Goal: Task Accomplishment & Management: Manage account settings

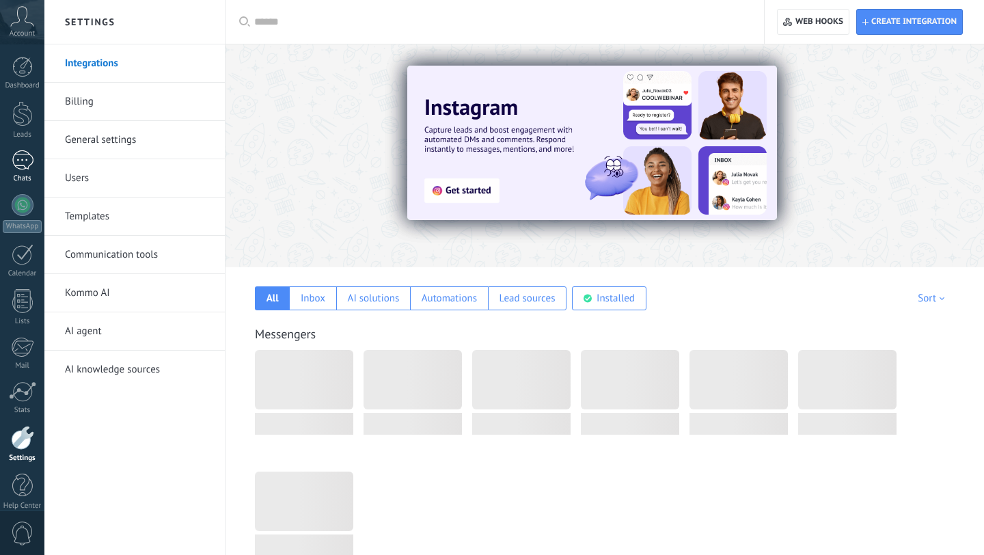
click at [18, 165] on div at bounding box center [23, 160] width 22 height 20
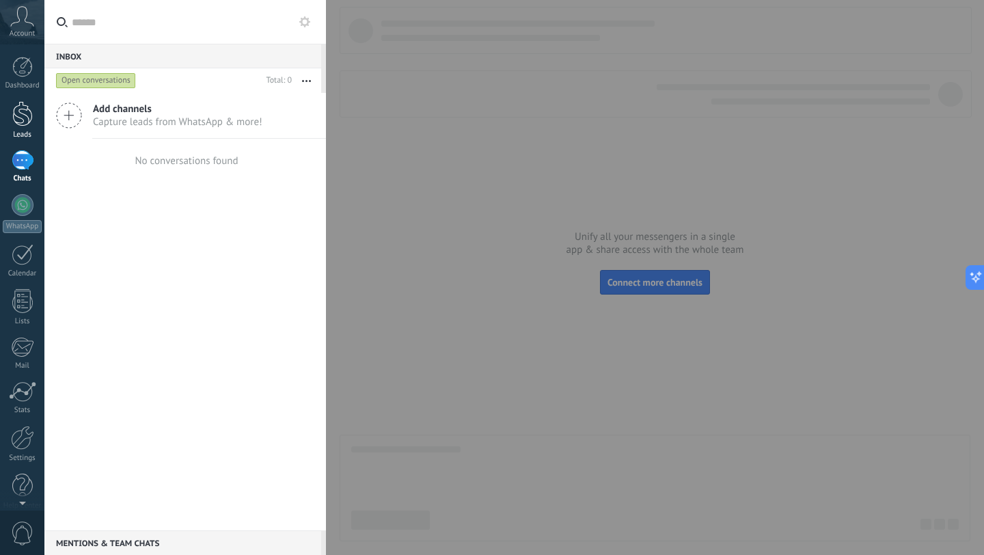
click at [21, 117] on div at bounding box center [22, 113] width 21 height 25
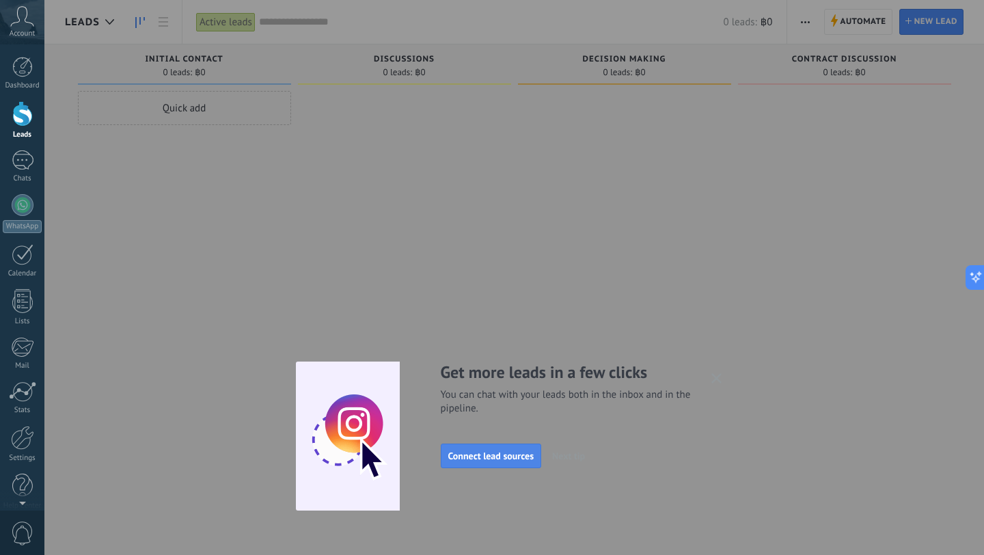
click at [485, 448] on button "Connect lead sources" at bounding box center [491, 456] width 101 height 25
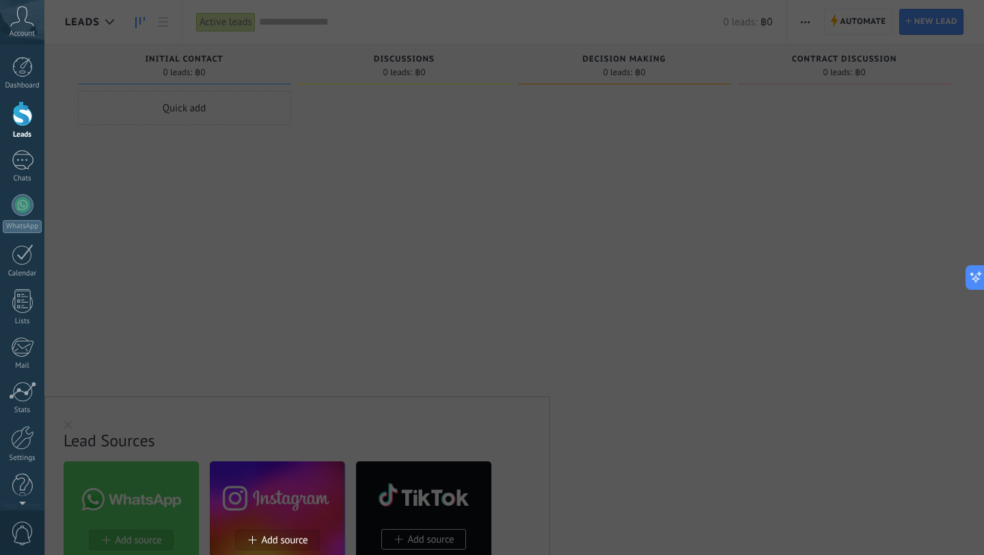
click at [551, 333] on div at bounding box center [492, 277] width 984 height 555
click at [68, 420] on div at bounding box center [492, 277] width 984 height 555
click at [68, 426] on div at bounding box center [492, 277] width 984 height 555
click at [749, 21] on div at bounding box center [492, 277] width 984 height 555
click at [975, 272] on icon at bounding box center [971, 278] width 14 height 14
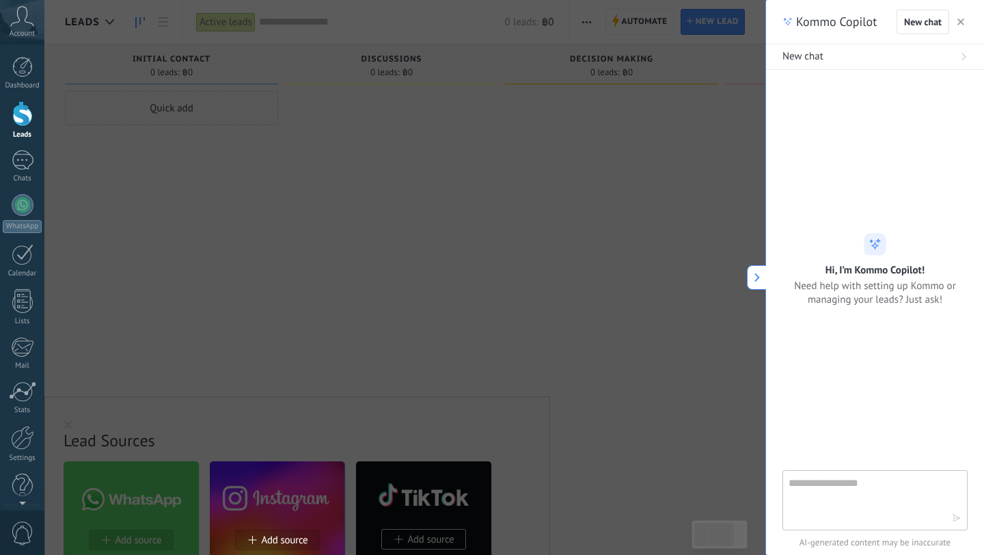
click at [963, 20] on use "button" at bounding box center [961, 21] width 7 height 7
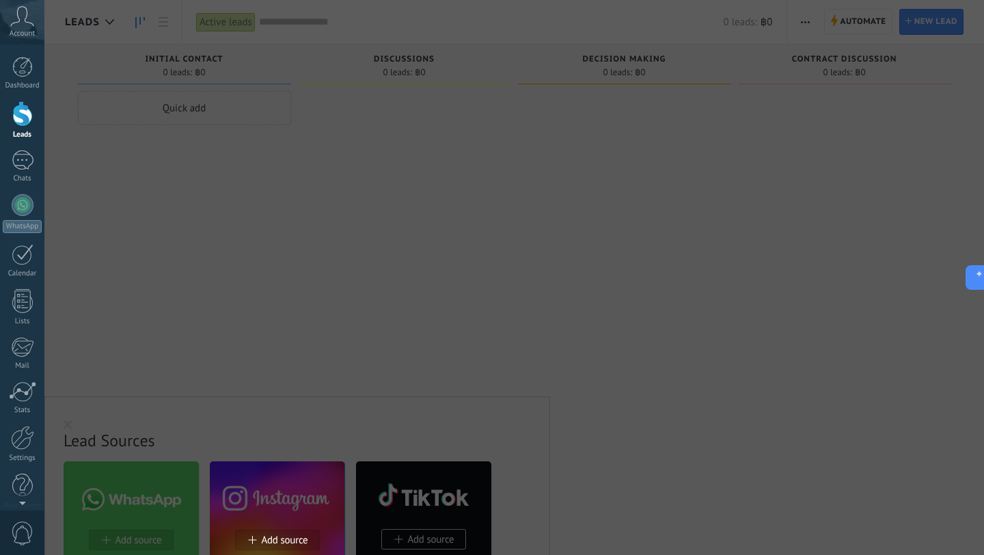
click at [118, 312] on div at bounding box center [492, 277] width 984 height 555
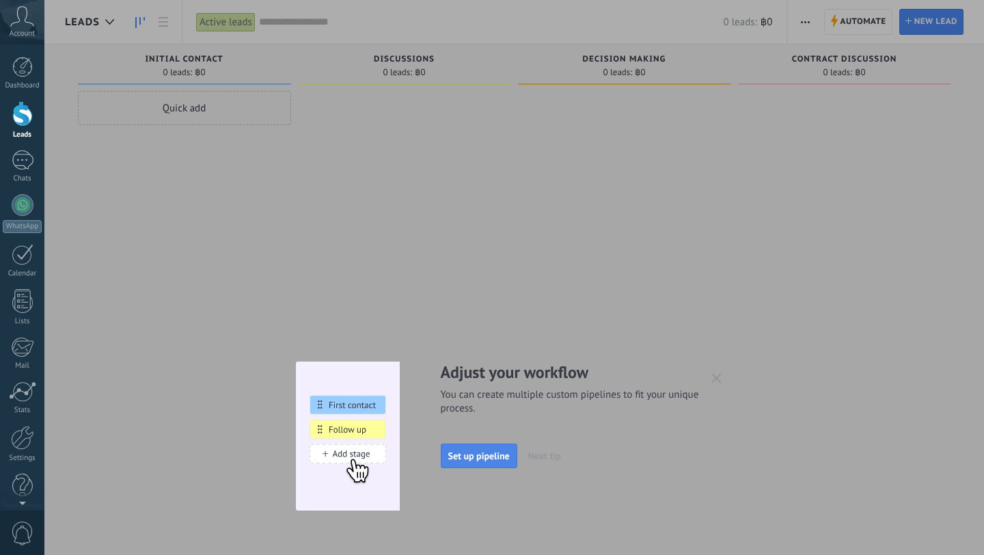
click at [457, 452] on span "Set up pipeline" at bounding box center [479, 456] width 62 height 10
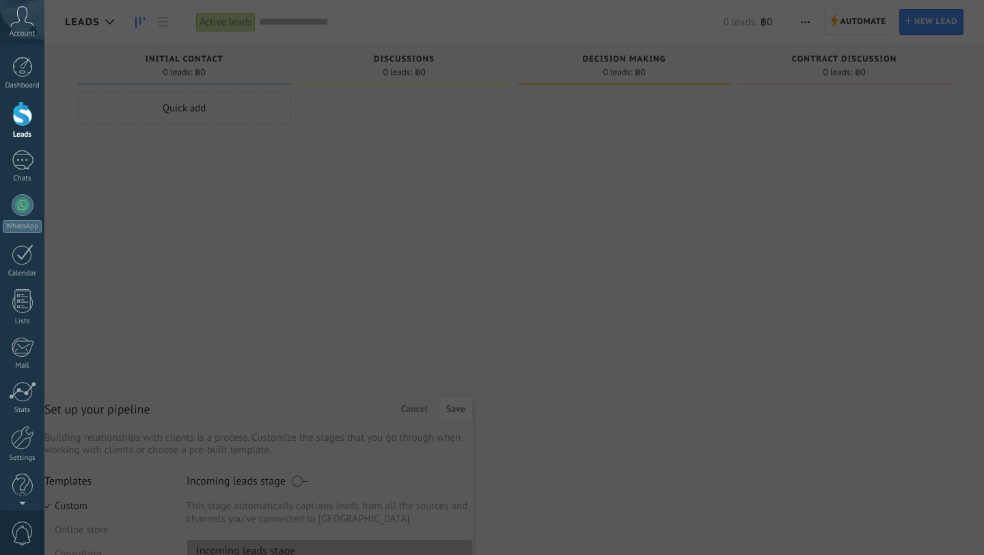
click at [466, 409] on div at bounding box center [492, 277] width 984 height 555
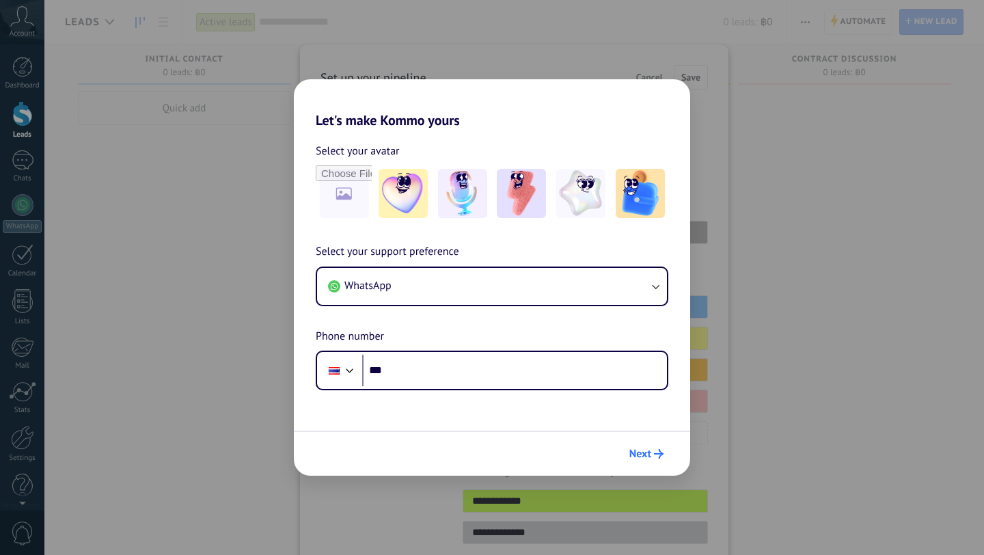
click at [645, 455] on span "Next" at bounding box center [641, 454] width 22 height 10
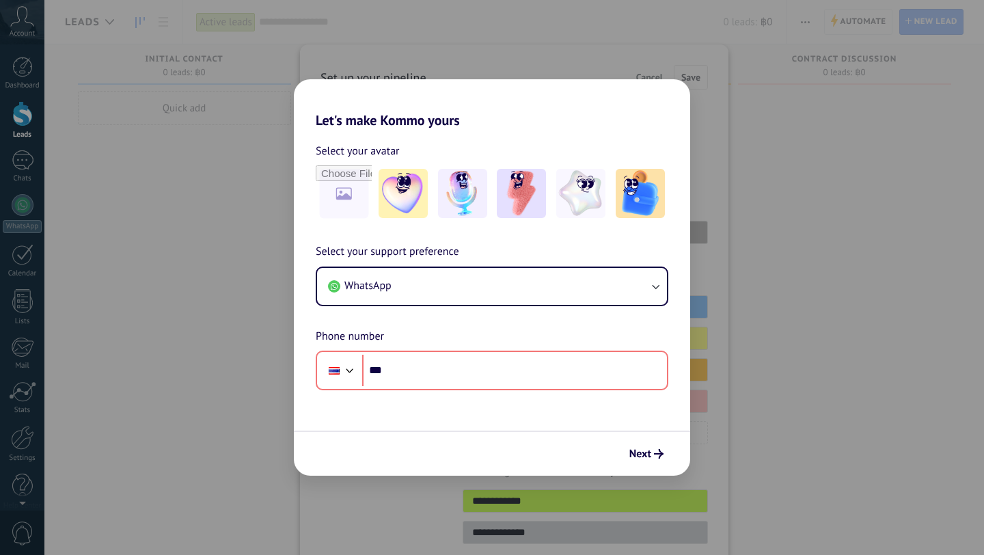
click at [590, 53] on div "Let's make Kommo yours Select your avatar Select your support preference WhatsA…" at bounding box center [492, 277] width 984 height 555
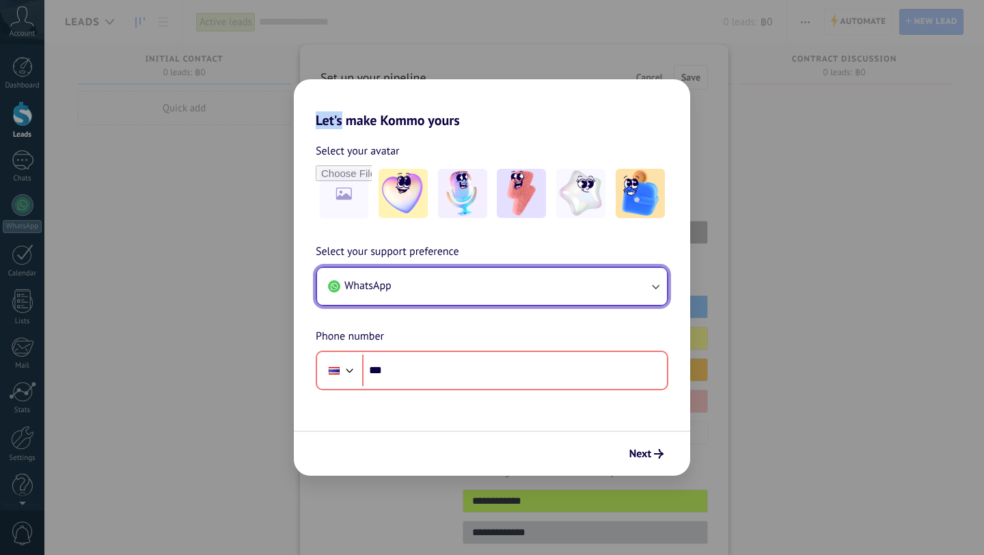
click at [651, 290] on icon "button" at bounding box center [656, 287] width 14 height 14
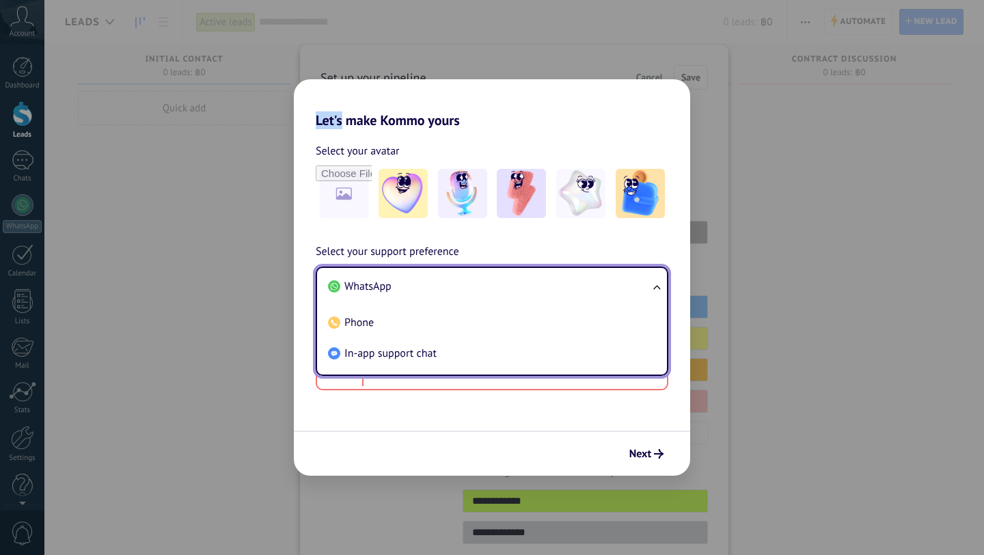
click at [697, 243] on div "Let's make Kommo yours Select your avatar Select your support preference WhatsA…" at bounding box center [492, 277] width 984 height 555
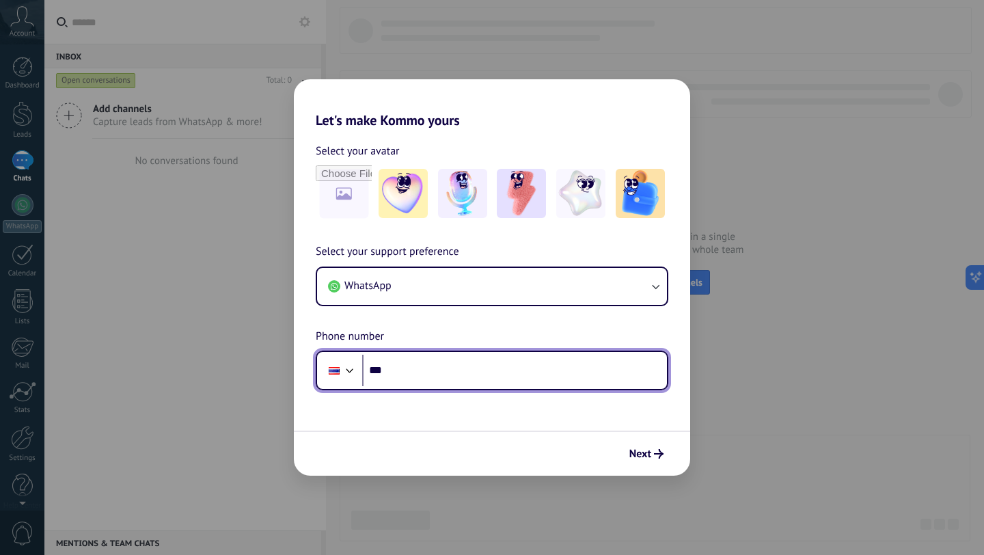
click at [465, 370] on input "***" at bounding box center [514, 370] width 305 height 31
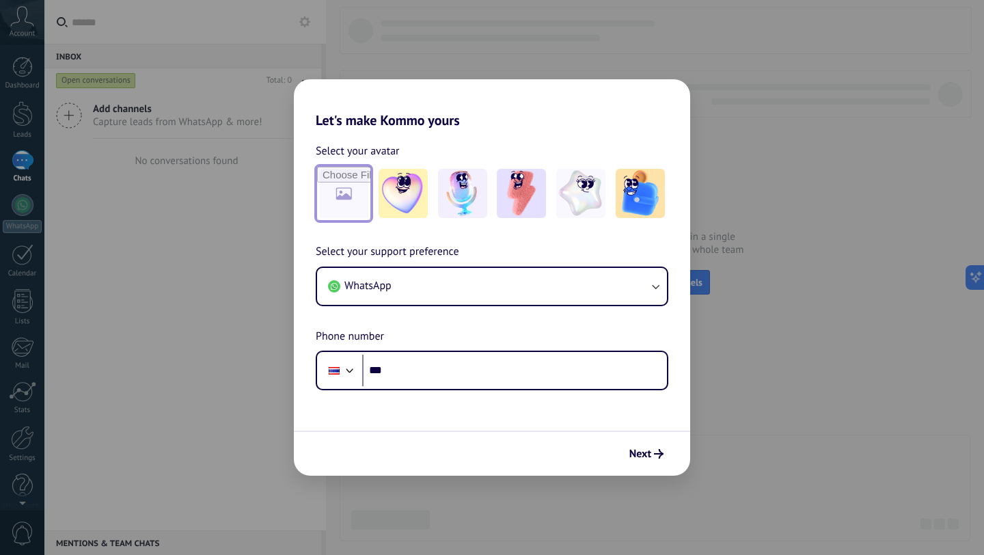
click at [348, 190] on input "file" at bounding box center [343, 193] width 53 height 53
type input "**********"
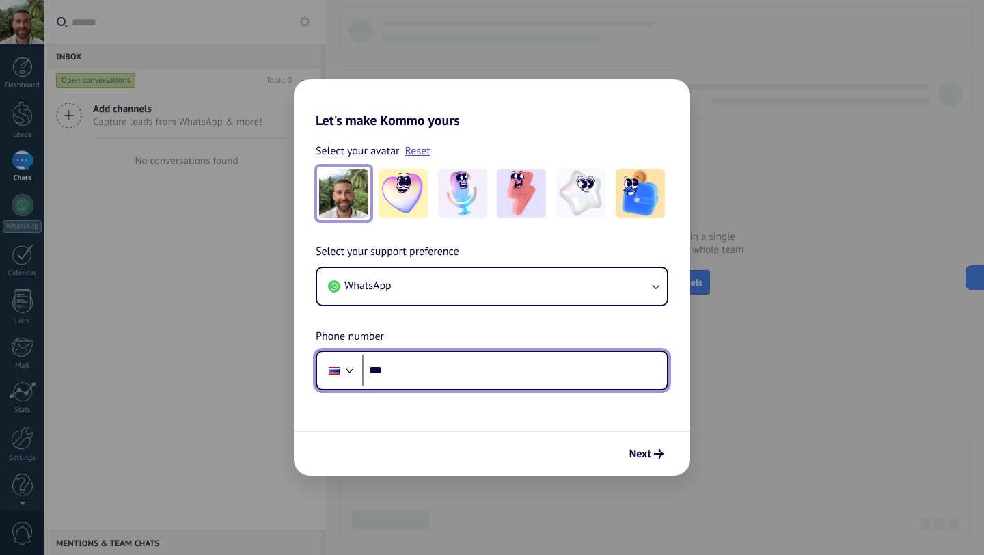
click at [420, 374] on input "***" at bounding box center [514, 370] width 305 height 31
click at [348, 374] on div at bounding box center [350, 369] width 16 height 16
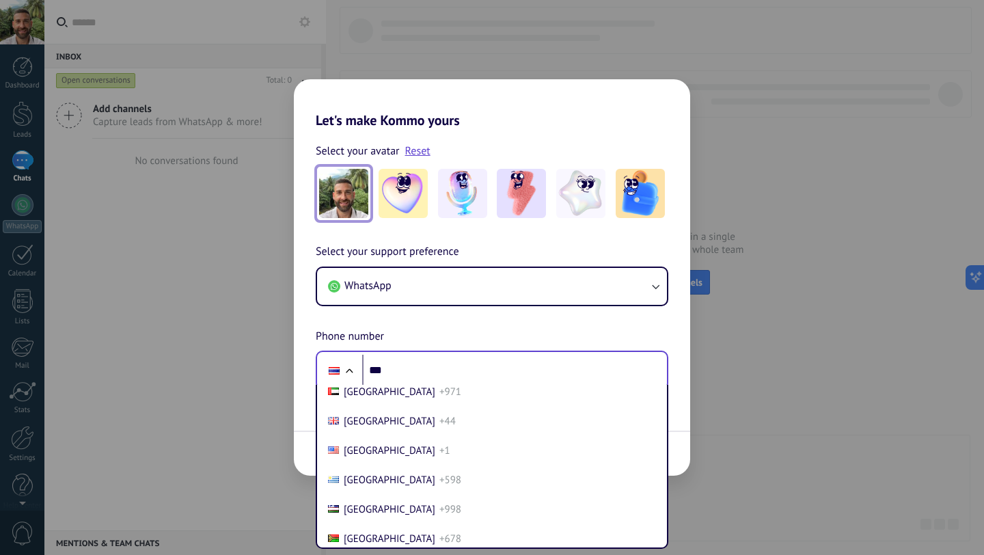
scroll to position [5845, 0]
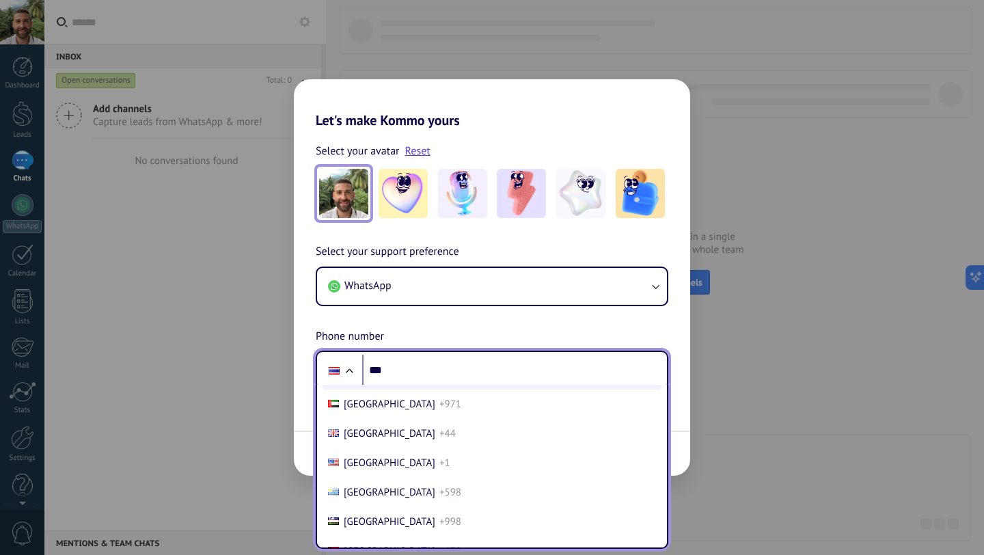
click at [474, 390] on li "Ukraine +380" at bounding box center [492, 374] width 339 height 29
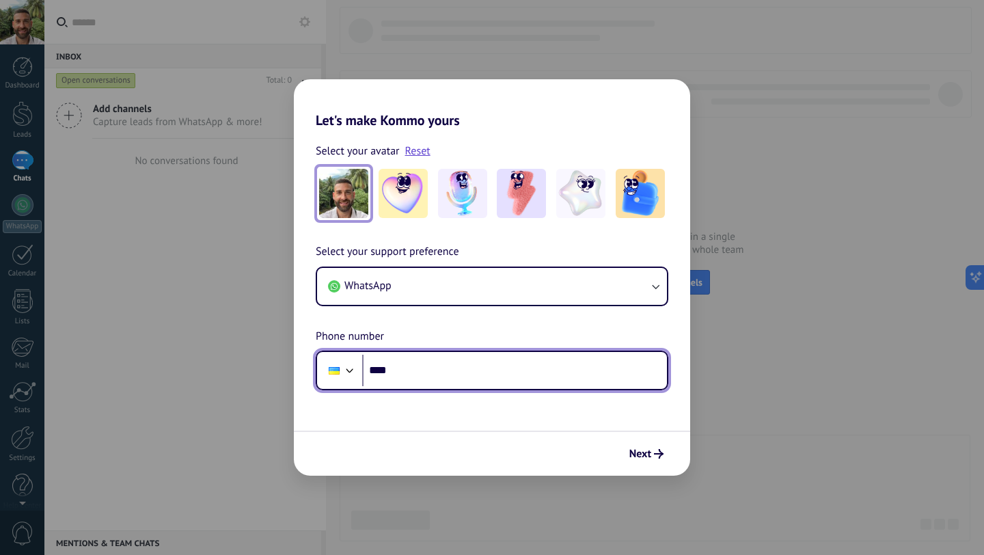
click at [420, 371] on input "***" at bounding box center [514, 370] width 305 height 31
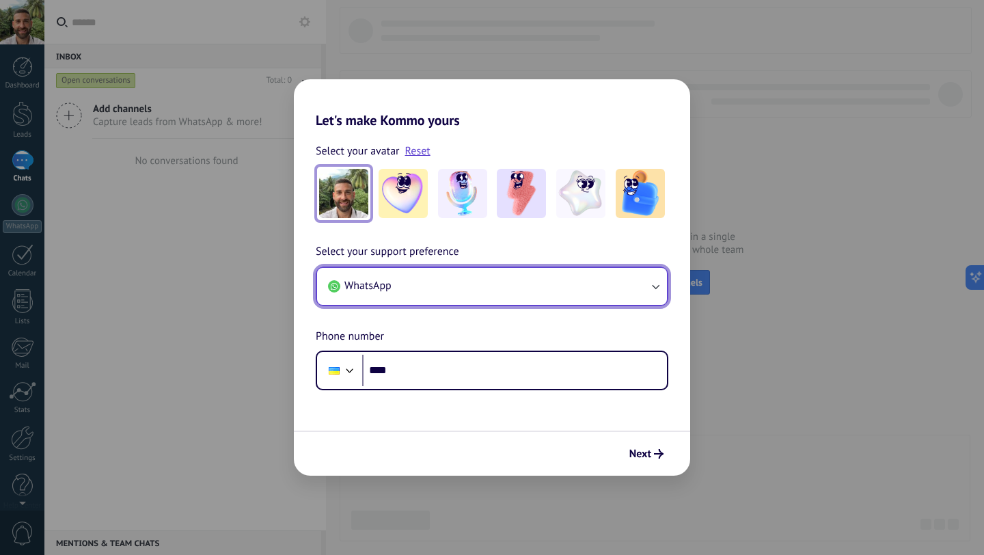
click at [477, 292] on button "WhatsApp" at bounding box center [492, 286] width 350 height 37
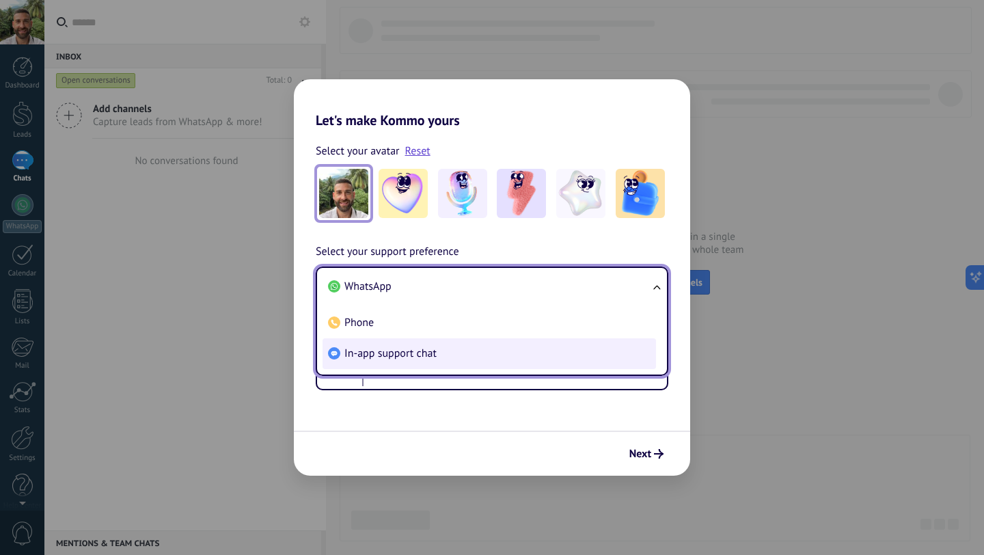
click at [461, 345] on li "In-app support chat" at bounding box center [490, 353] width 334 height 31
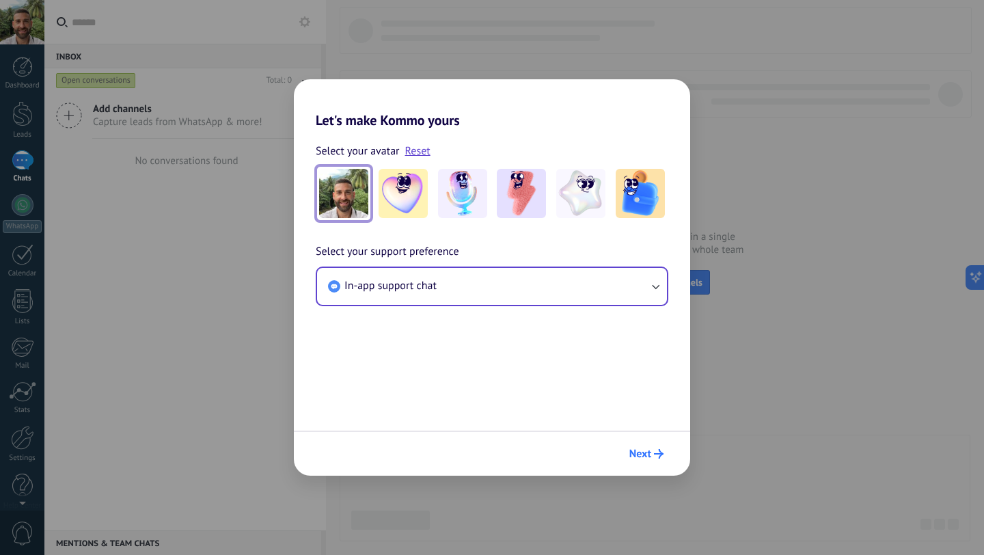
click at [642, 457] on span "Next" at bounding box center [641, 454] width 22 height 10
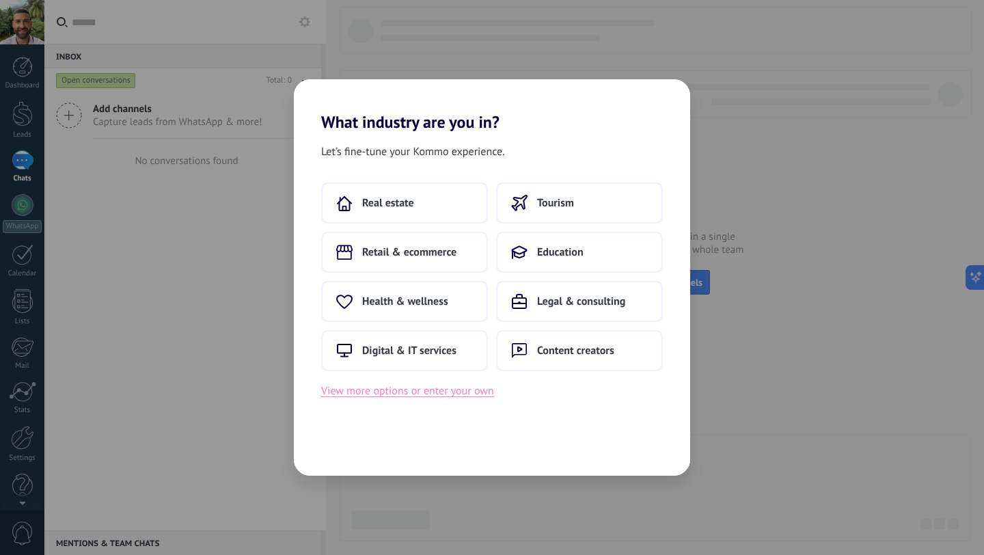
click at [455, 390] on button "View more options or enter your own" at bounding box center [407, 391] width 173 height 18
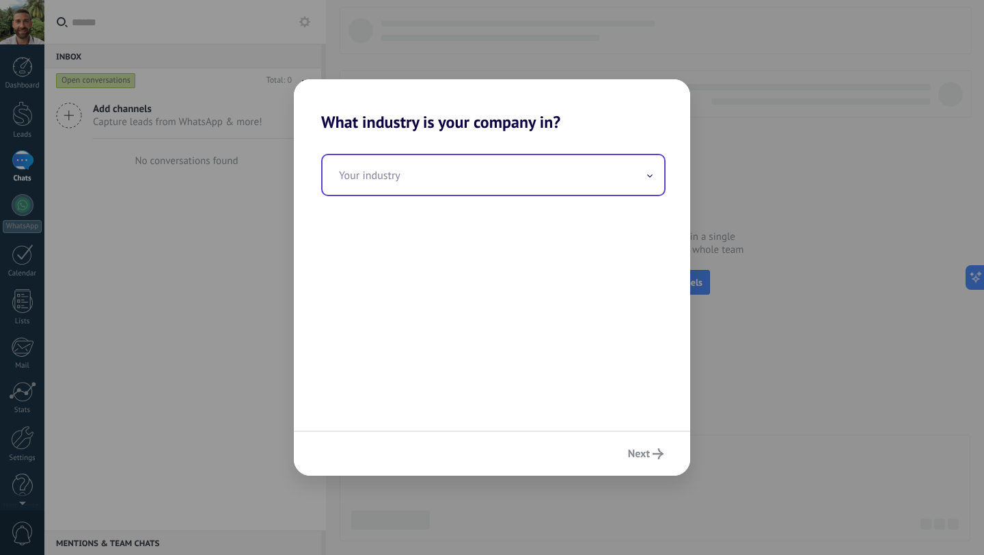
click at [557, 182] on input "text" at bounding box center [494, 175] width 342 height 40
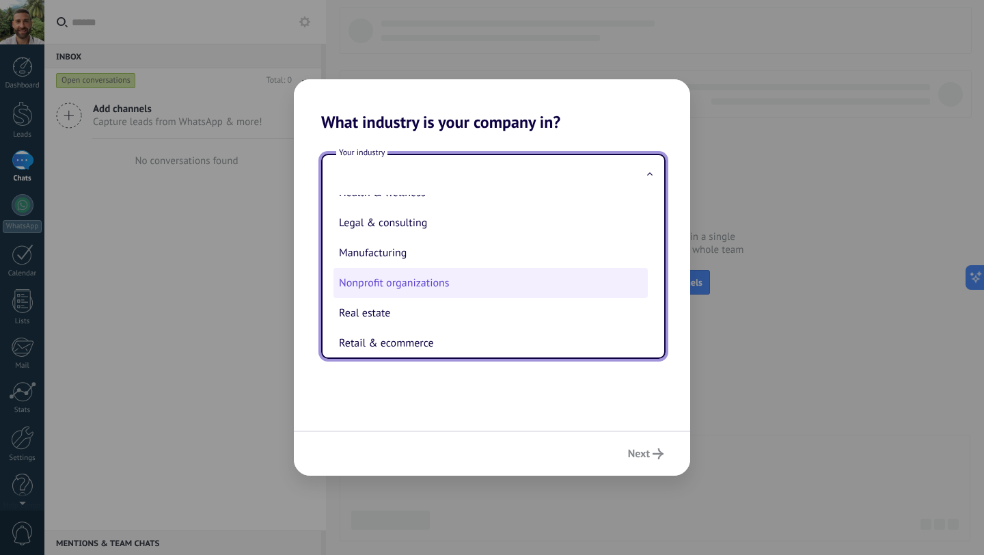
scroll to position [255, 0]
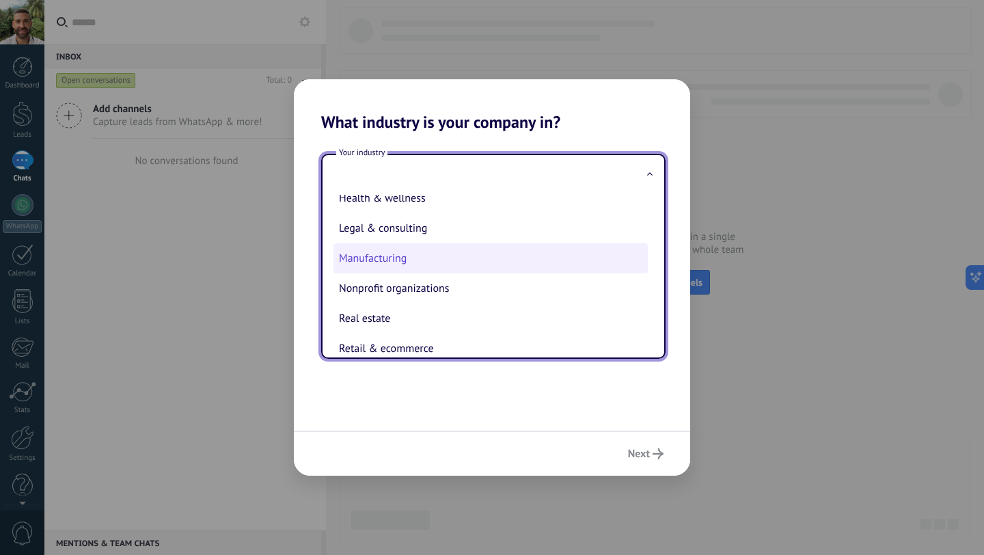
click at [508, 266] on li "Manufacturing" at bounding box center [491, 258] width 314 height 30
type input "**********"
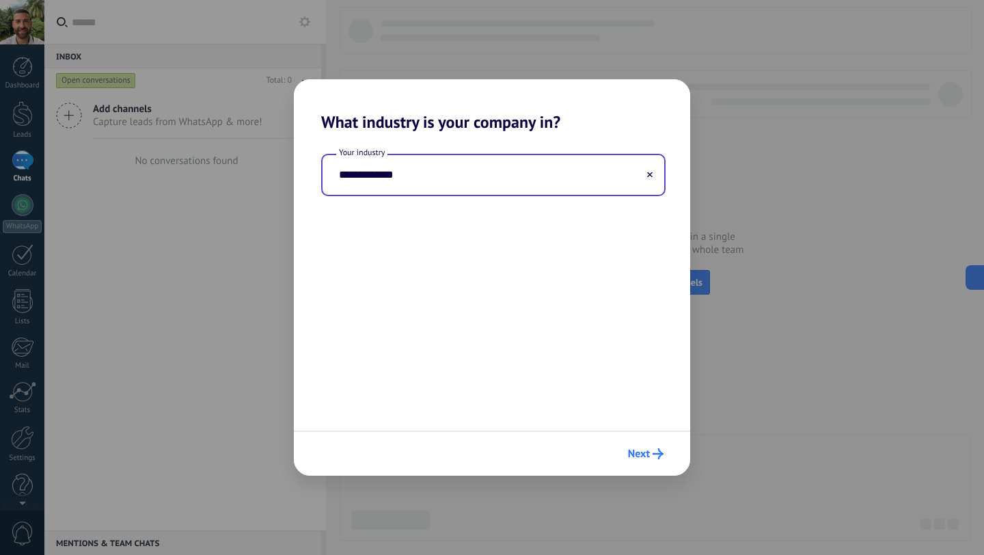
click at [645, 455] on span "Next" at bounding box center [639, 454] width 22 height 10
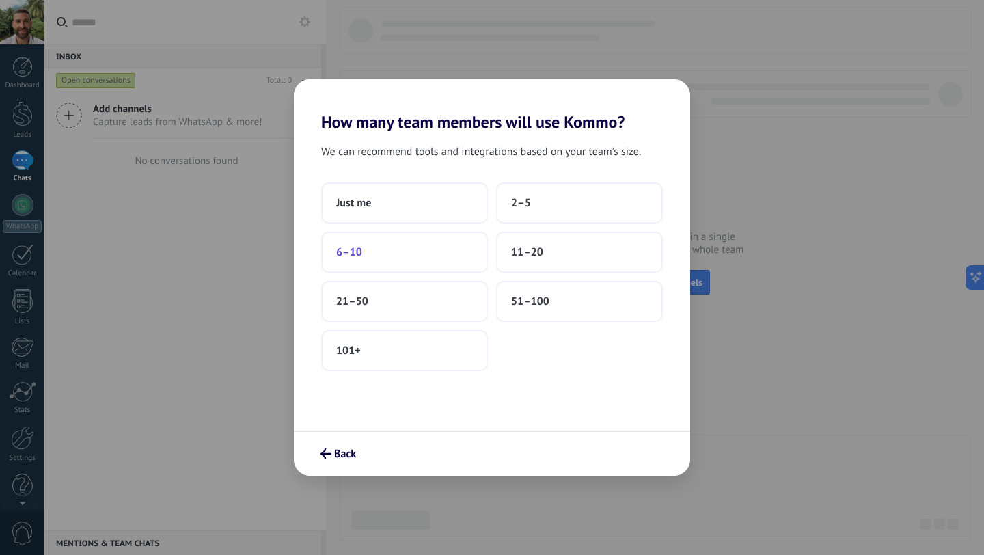
click at [402, 252] on button "6–10" at bounding box center [404, 252] width 167 height 41
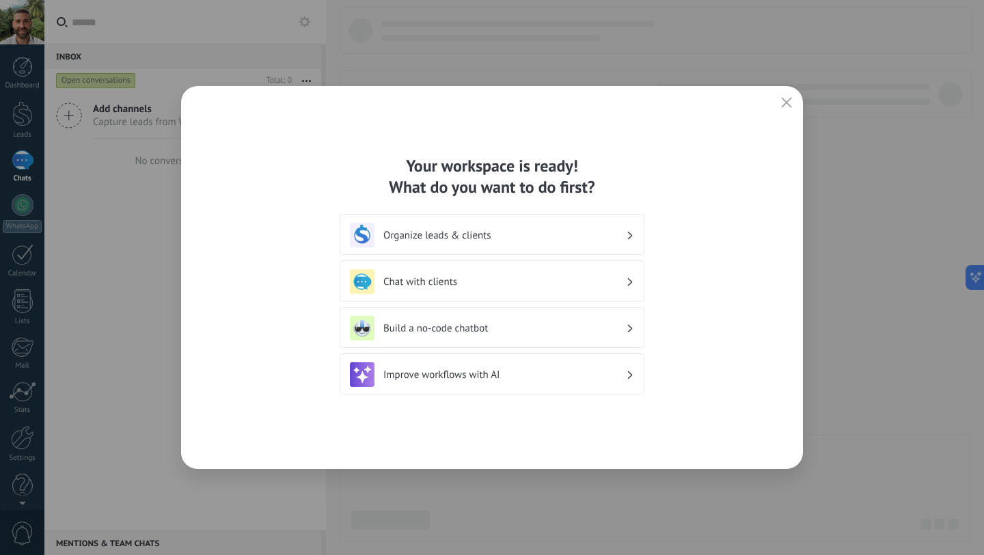
click at [592, 232] on h3 "Organize leads & clients" at bounding box center [505, 235] width 243 height 13
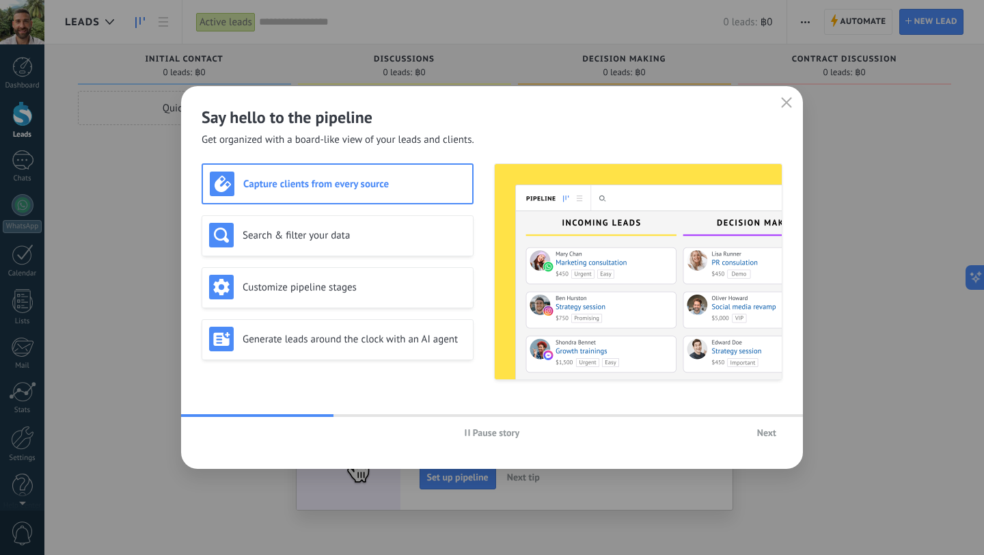
click at [755, 434] on button "Next" at bounding box center [766, 433] width 31 height 21
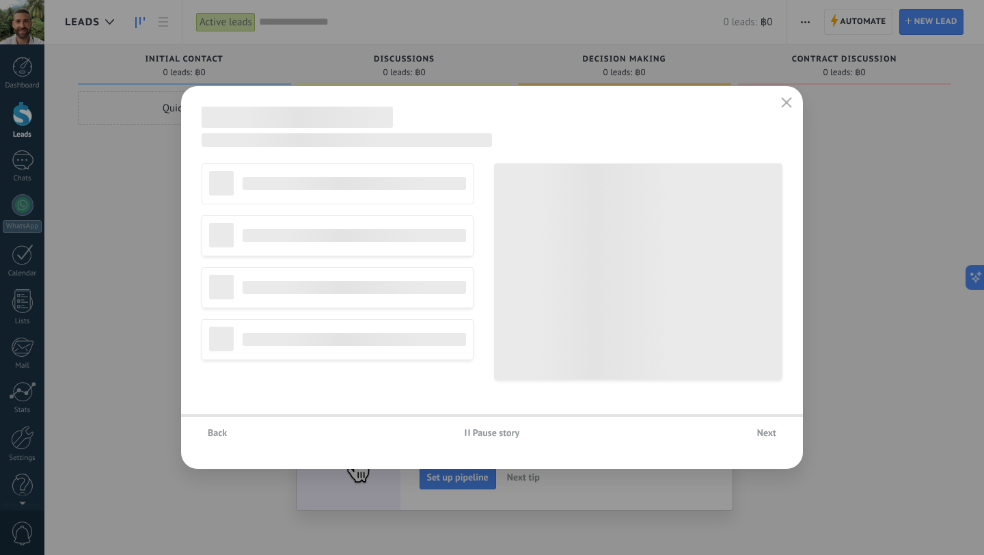
click at [767, 434] on span "Next" at bounding box center [767, 433] width 19 height 10
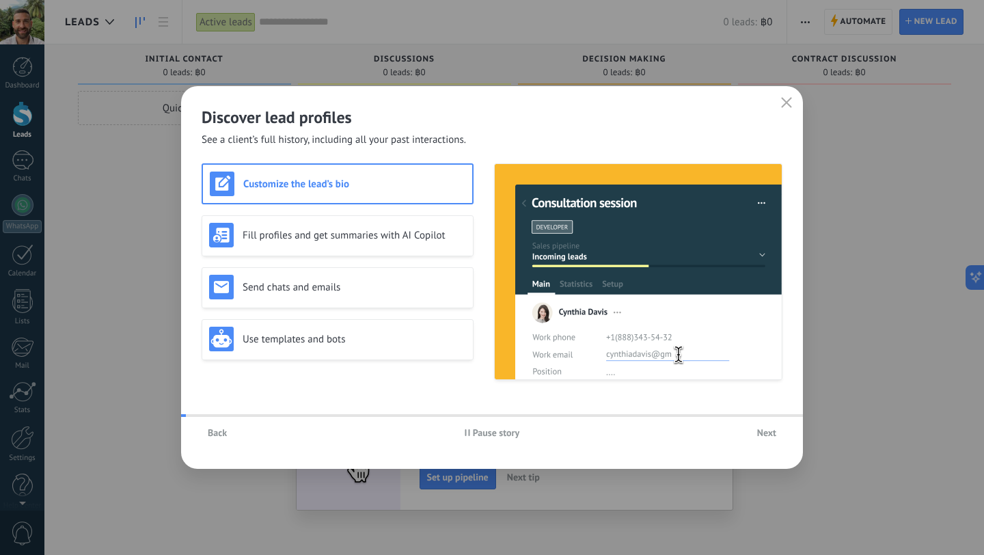
click at [767, 434] on span "Next" at bounding box center [767, 433] width 19 height 10
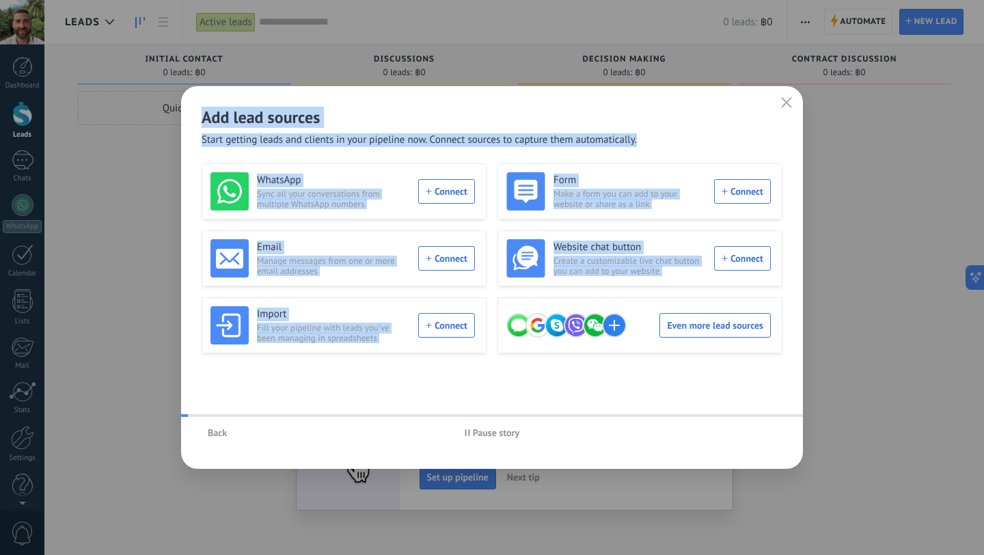
click at [767, 434] on div "Back Pause story" at bounding box center [492, 432] width 622 height 31
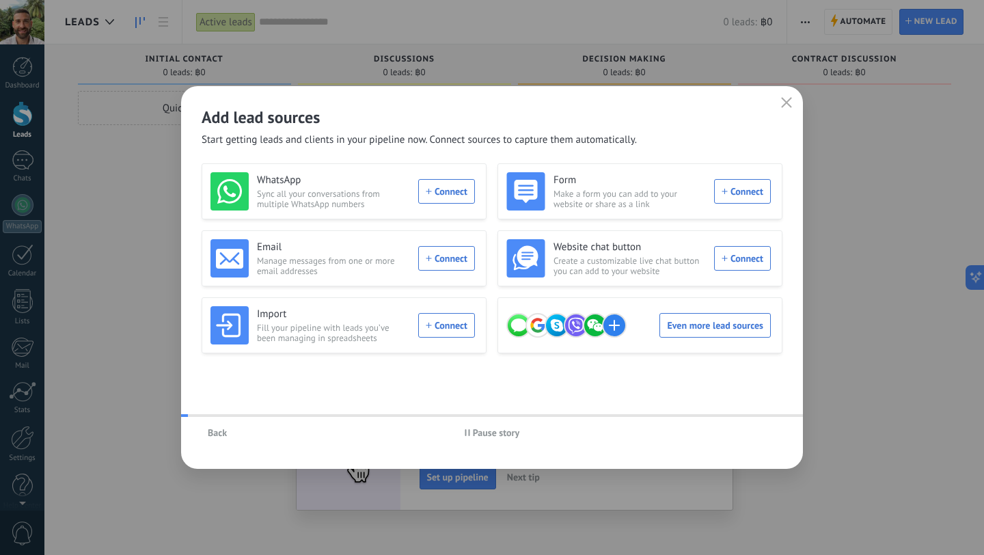
click at [767, 434] on div "Back Pause story" at bounding box center [492, 432] width 622 height 31
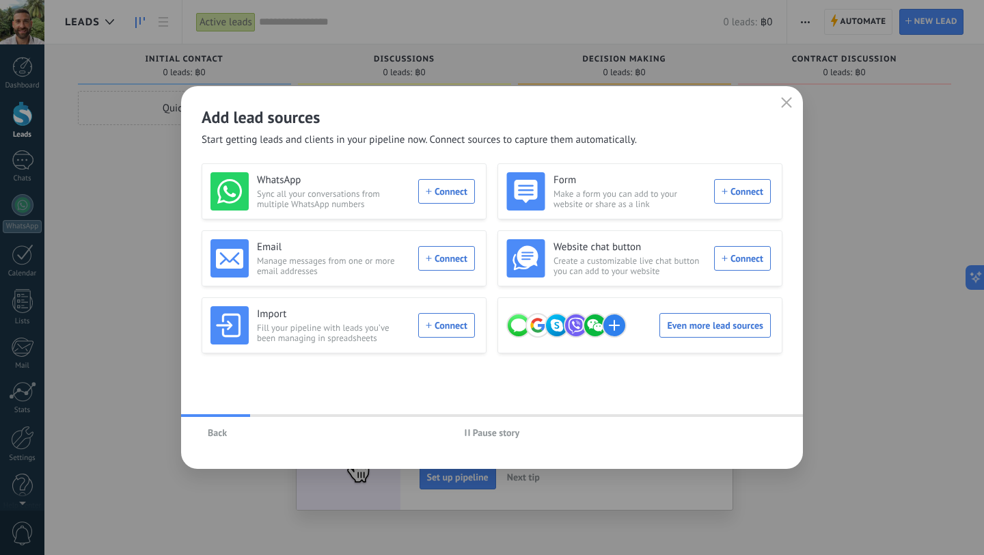
click at [767, 434] on div "Back Pause story" at bounding box center [492, 432] width 622 height 31
click at [782, 105] on icon "button" at bounding box center [786, 102] width 11 height 11
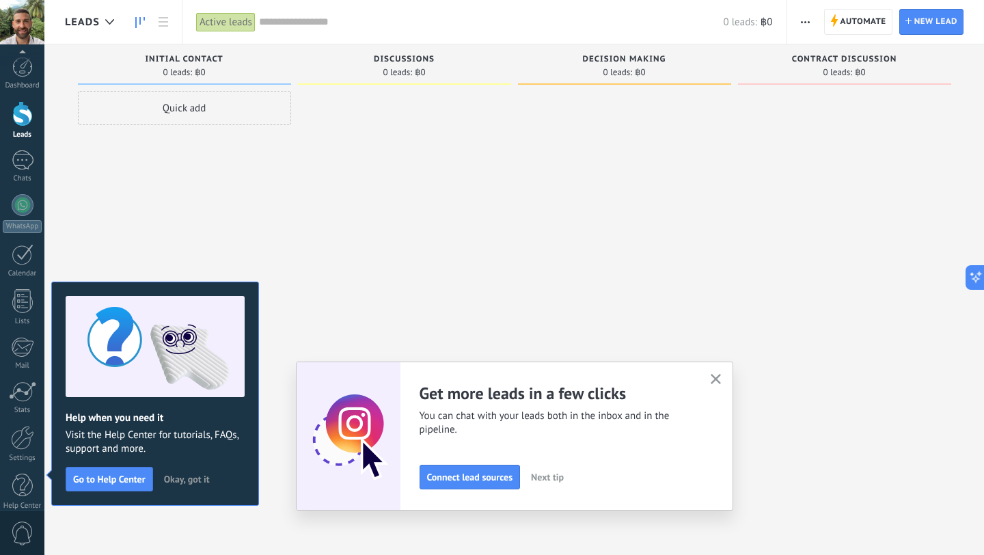
scroll to position [14, 0]
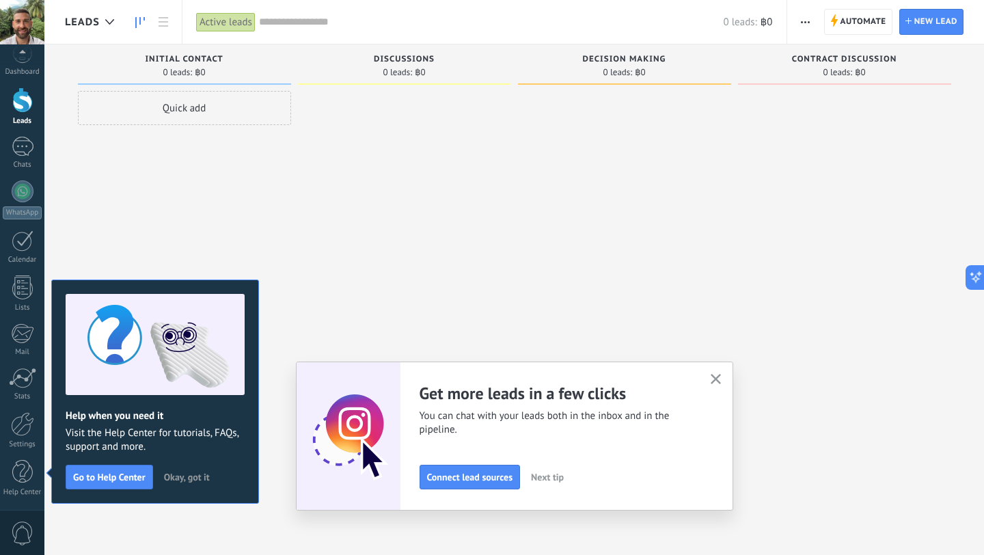
click at [716, 381] on icon "button" at bounding box center [716, 379] width 10 height 10
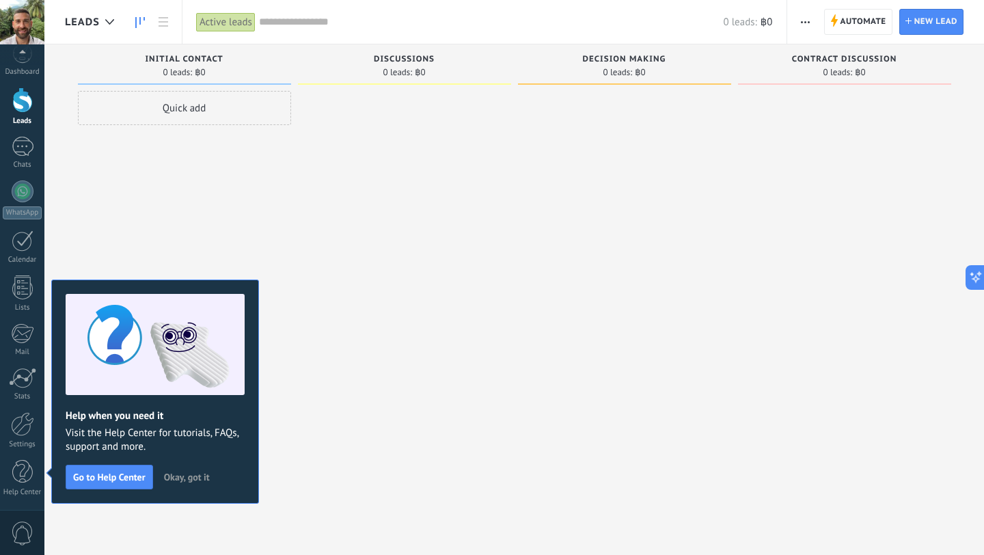
click at [187, 477] on span "Okay, got it" at bounding box center [187, 477] width 46 height 10
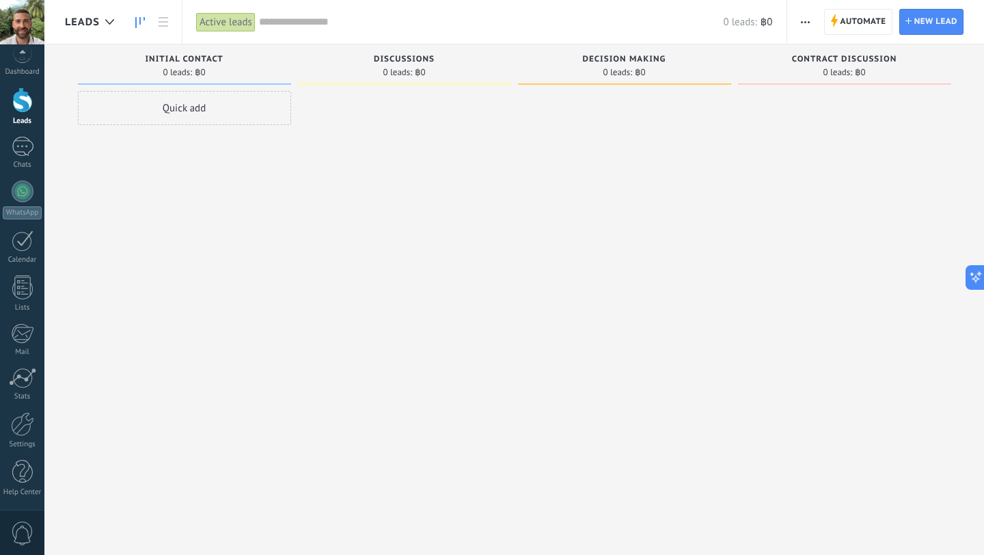
click at [801, 19] on button "button" at bounding box center [806, 22] width 20 height 26
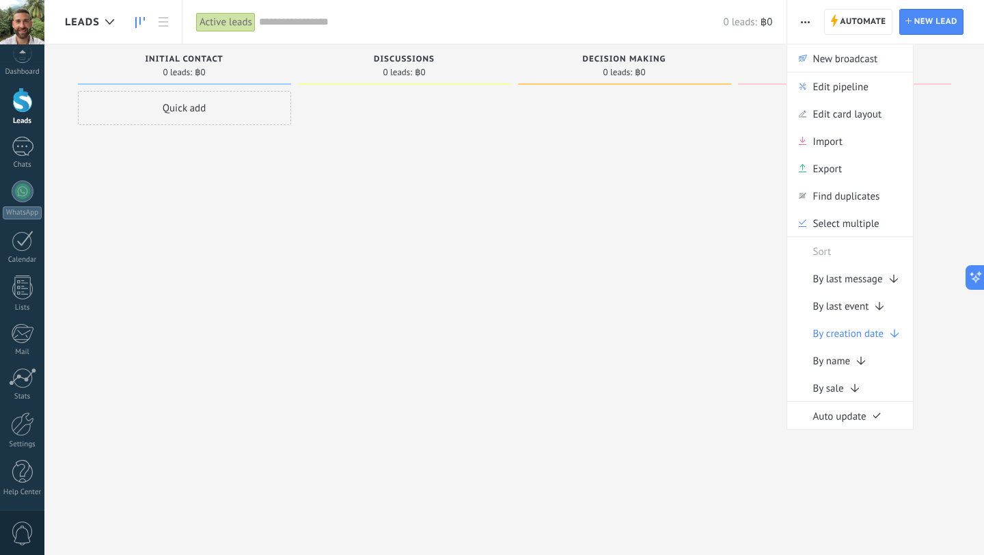
click at [801, 20] on button "button" at bounding box center [806, 22] width 20 height 26
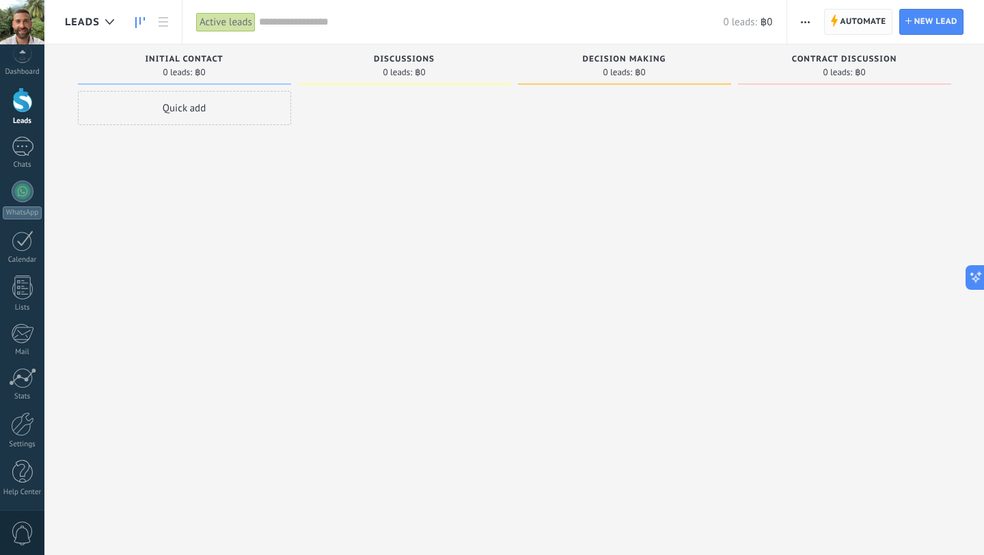
click at [848, 18] on span "Automate" at bounding box center [864, 22] width 46 height 25
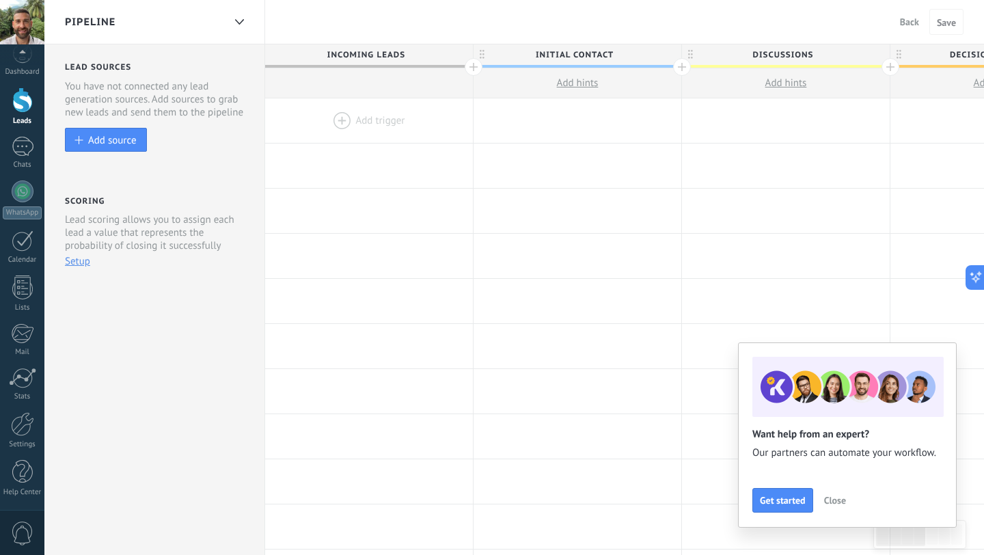
click at [840, 504] on span "Close" at bounding box center [836, 501] width 22 height 10
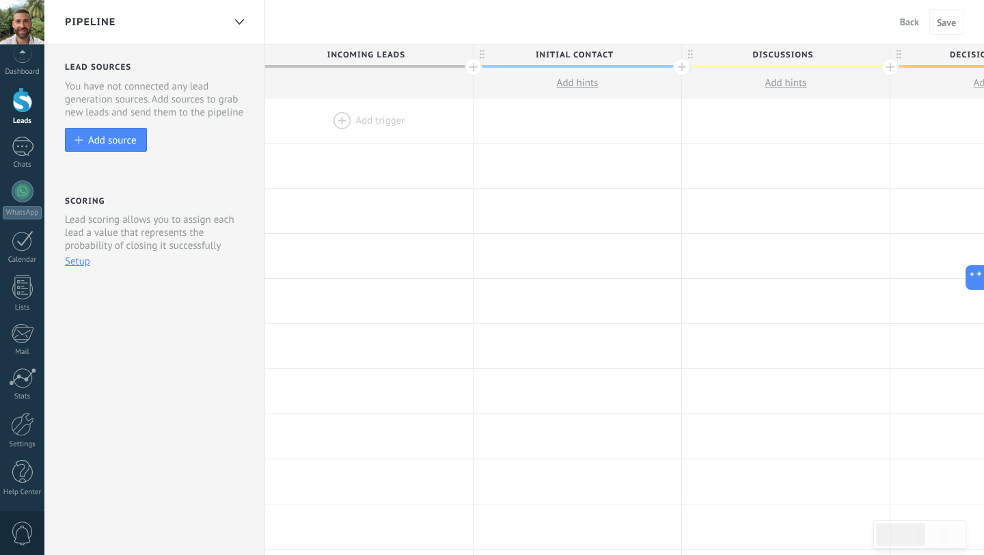
click at [368, 123] on div at bounding box center [369, 120] width 208 height 44
click at [340, 118] on div at bounding box center [369, 120] width 208 height 44
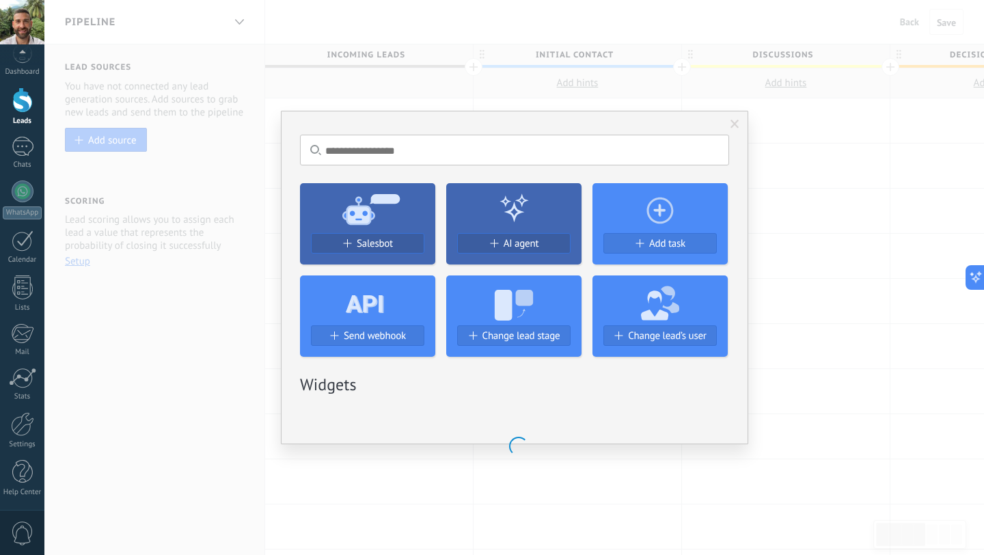
click at [340, 118] on div "No results. Salesbot AI agent Add task Send webhook Change lead stage Change le…" at bounding box center [515, 278] width 468 height 334
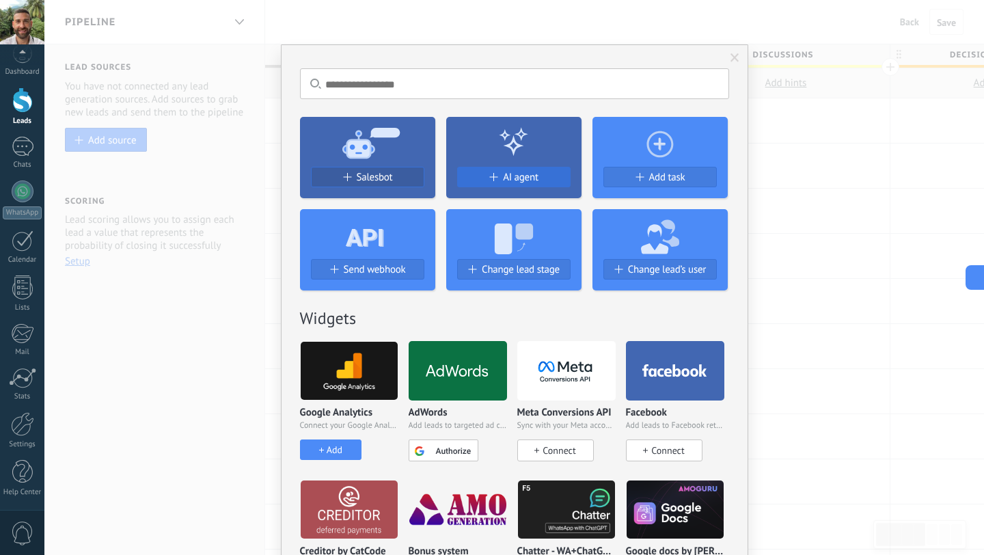
click at [509, 178] on span "AI agent" at bounding box center [521, 178] width 36 height 12
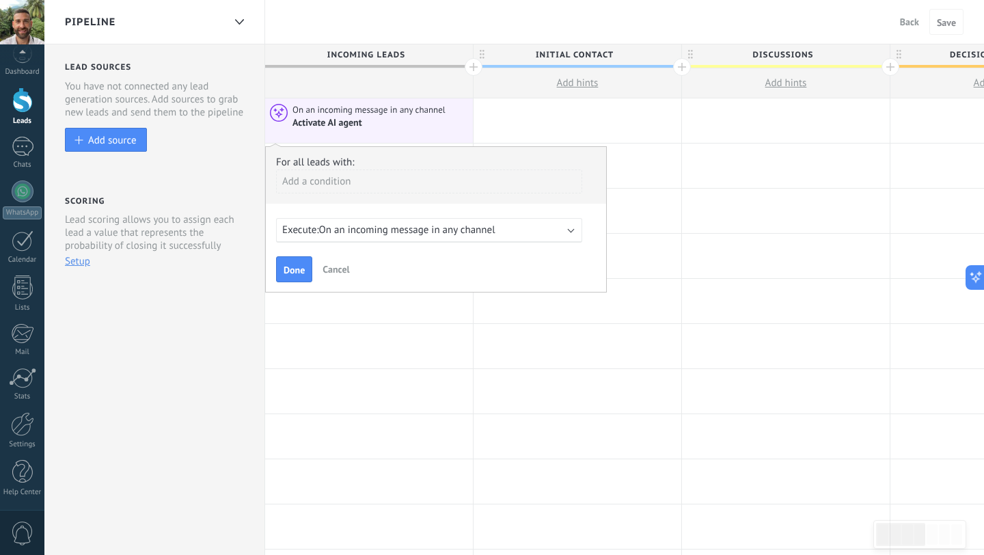
click at [566, 235] on div "Execute: On an incoming message in any channel" at bounding box center [429, 230] width 306 height 25
click at [569, 235] on div "Execute: On an incoming message in any channel" at bounding box center [429, 230] width 306 height 25
click at [569, 235] on div "Execute: 0 hours before select field" at bounding box center [429, 230] width 306 height 25
click at [531, 231] on div "Execute: 0 hours before select field" at bounding box center [423, 230] width 283 height 13
click at [377, 230] on span "0 hours before select field" at bounding box center [376, 230] width 114 height 13
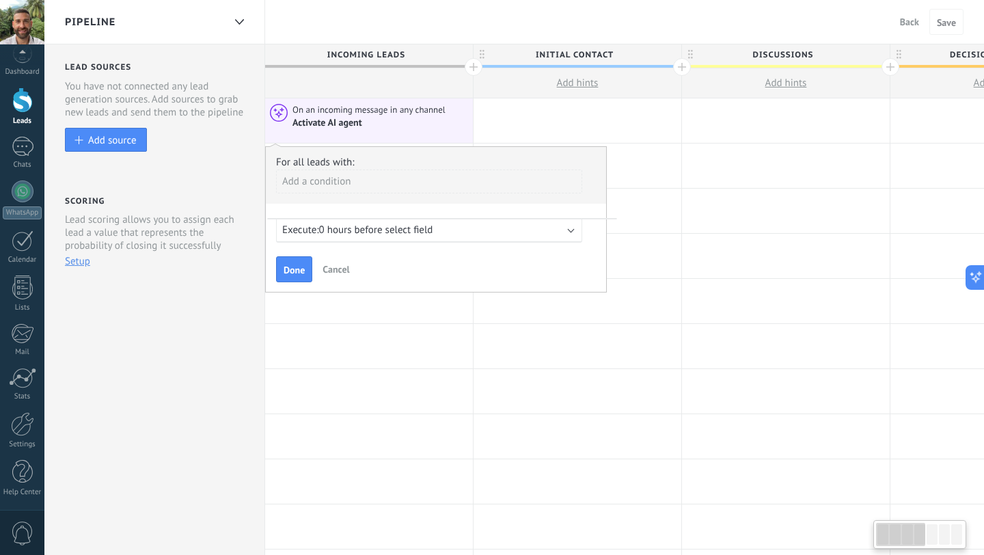
click at [337, 271] on span "Cancel" at bounding box center [336, 269] width 27 height 12
click at [340, 270] on span "Cancel" at bounding box center [336, 269] width 27 height 12
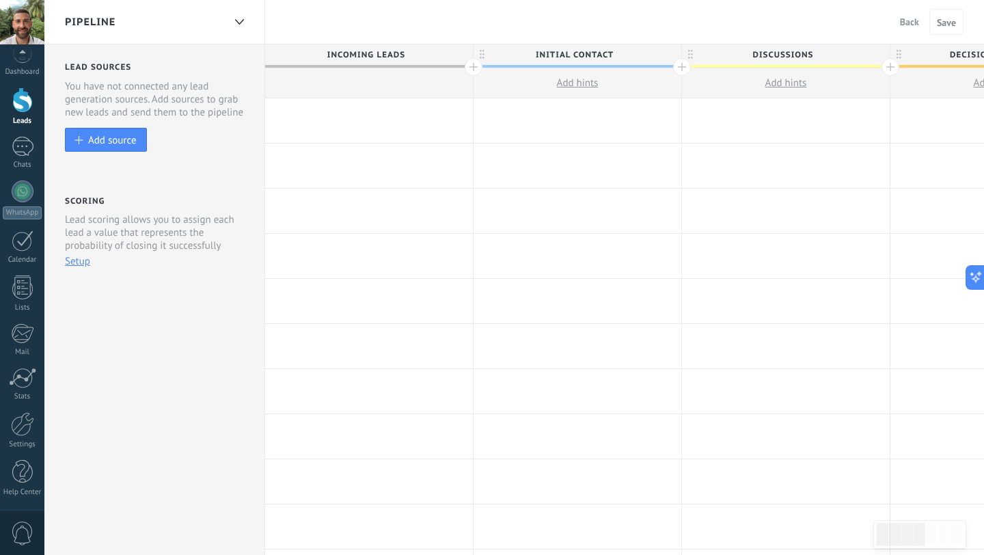
click at [343, 118] on div at bounding box center [369, 120] width 208 height 44
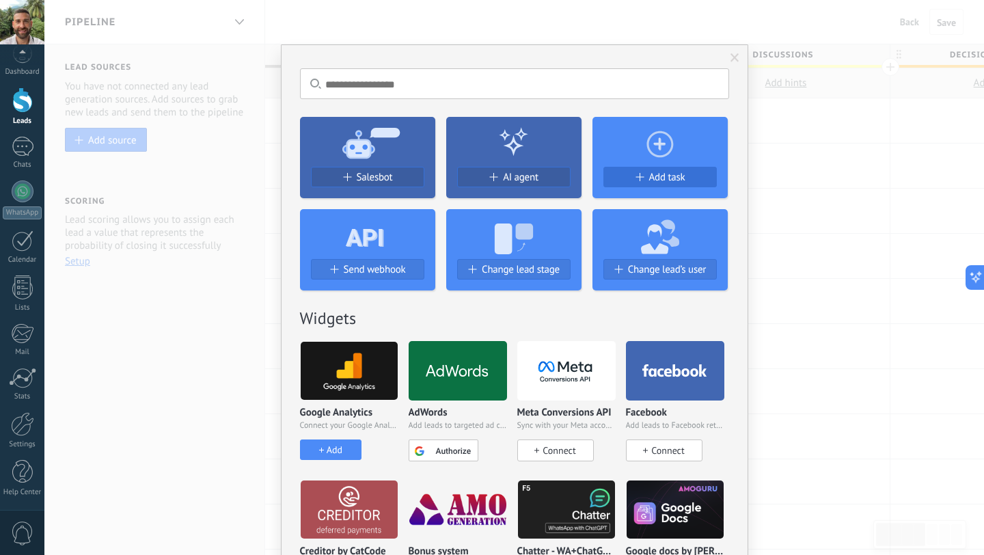
click at [673, 178] on span "Add task" at bounding box center [667, 178] width 36 height 12
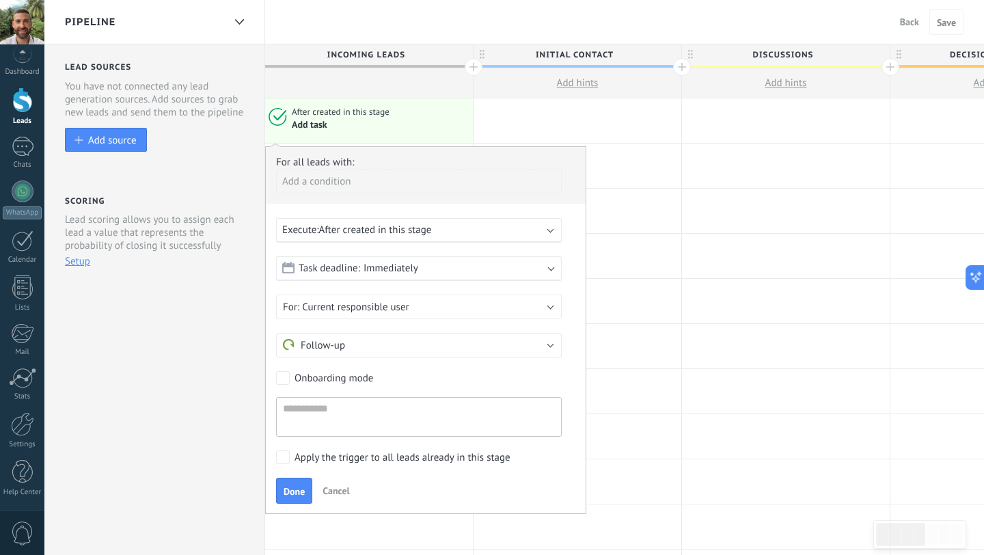
click at [484, 232] on div "Execute: After created in this stage" at bounding box center [413, 230] width 263 height 13
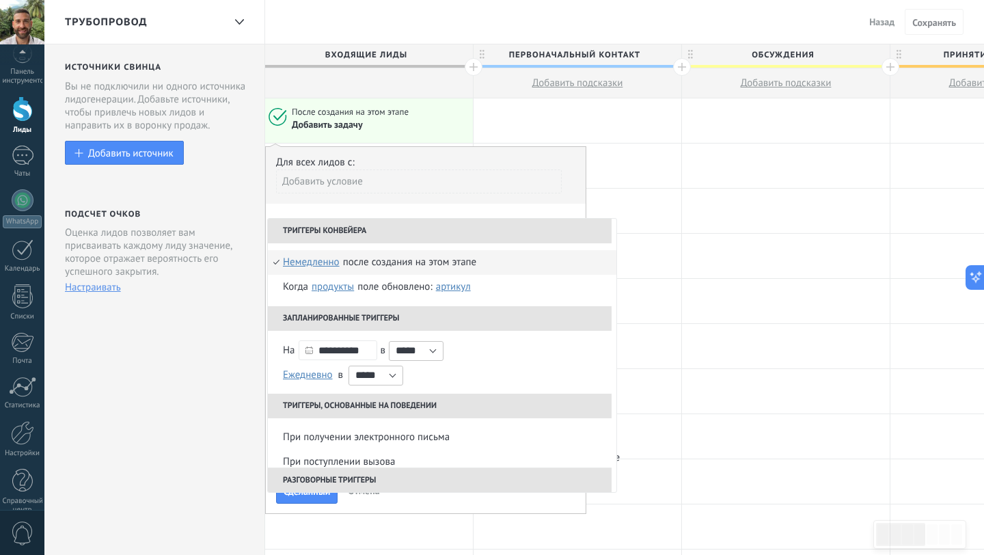
click at [435, 126] on div "Добавить задачу" at bounding box center [380, 124] width 176 height 13
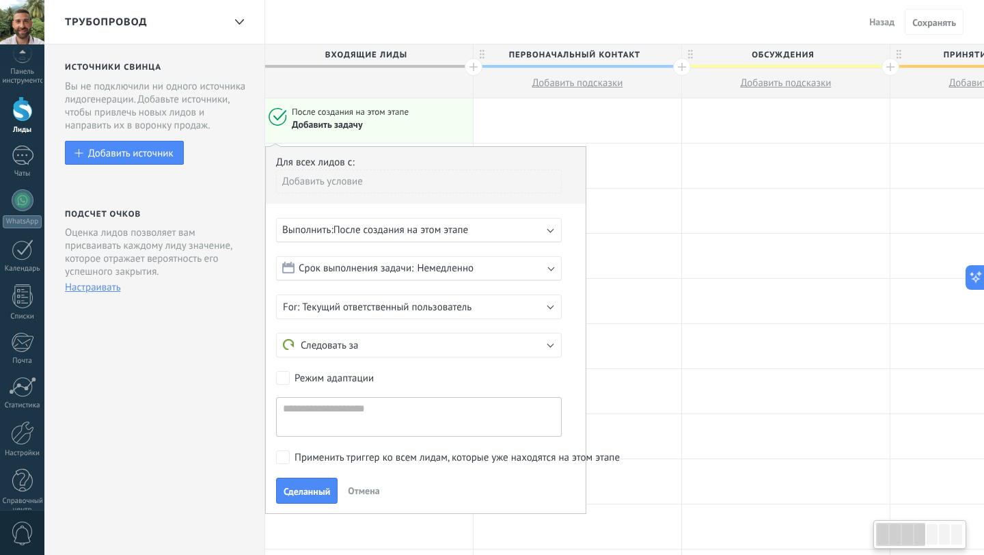
click at [435, 127] on div "Добавить задачу" at bounding box center [380, 124] width 176 height 13
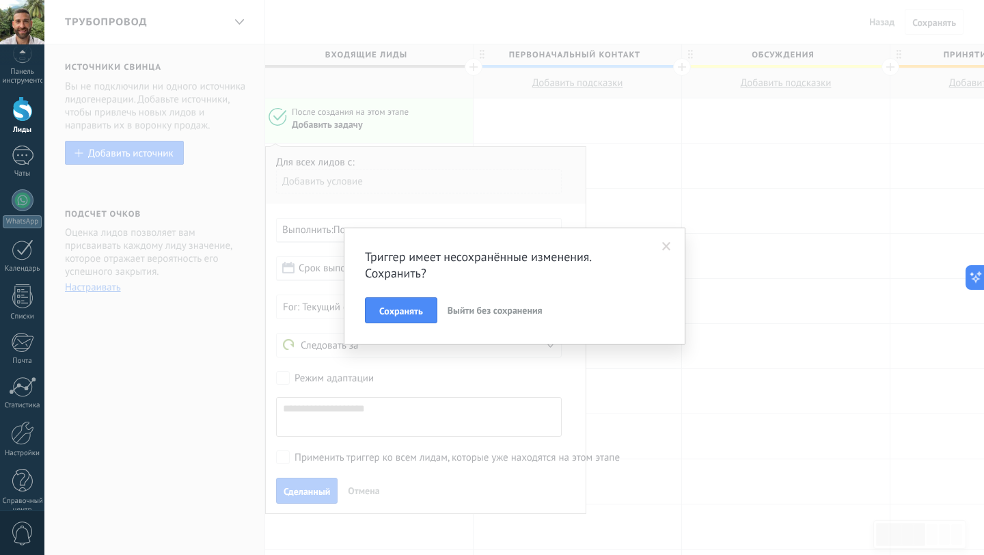
click at [500, 311] on font "Выйти без сохранения" at bounding box center [495, 310] width 95 height 12
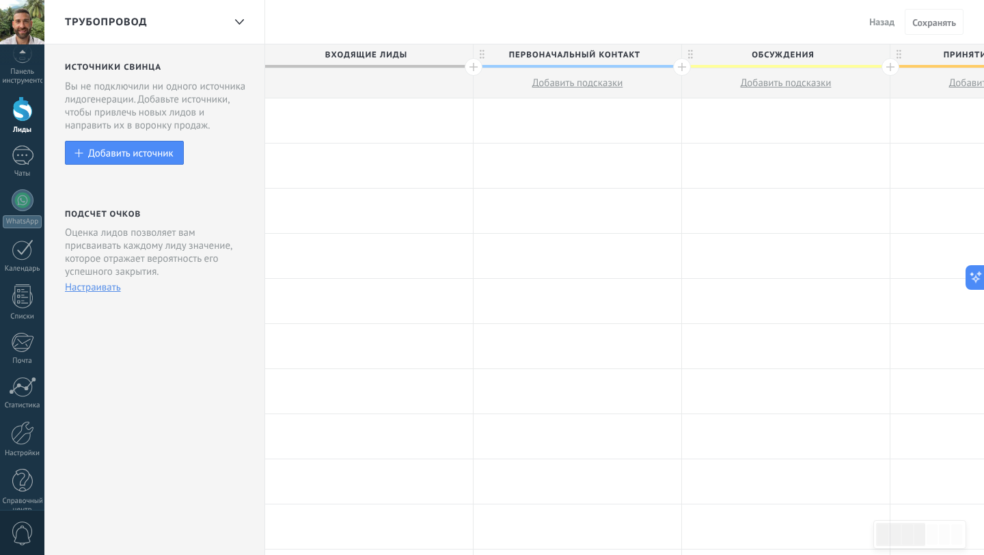
click at [374, 111] on div at bounding box center [369, 120] width 208 height 44
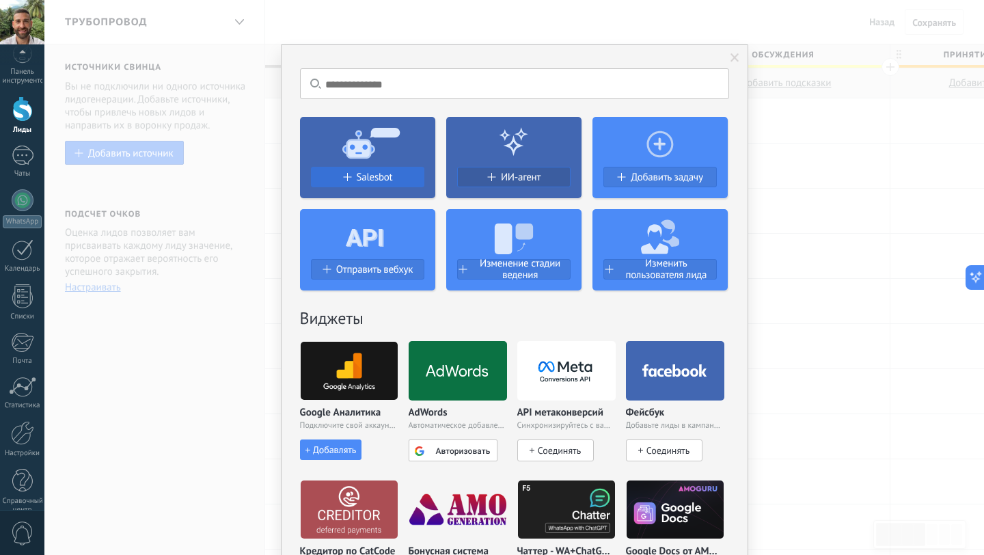
click at [383, 176] on font "Salesbot" at bounding box center [375, 177] width 36 height 13
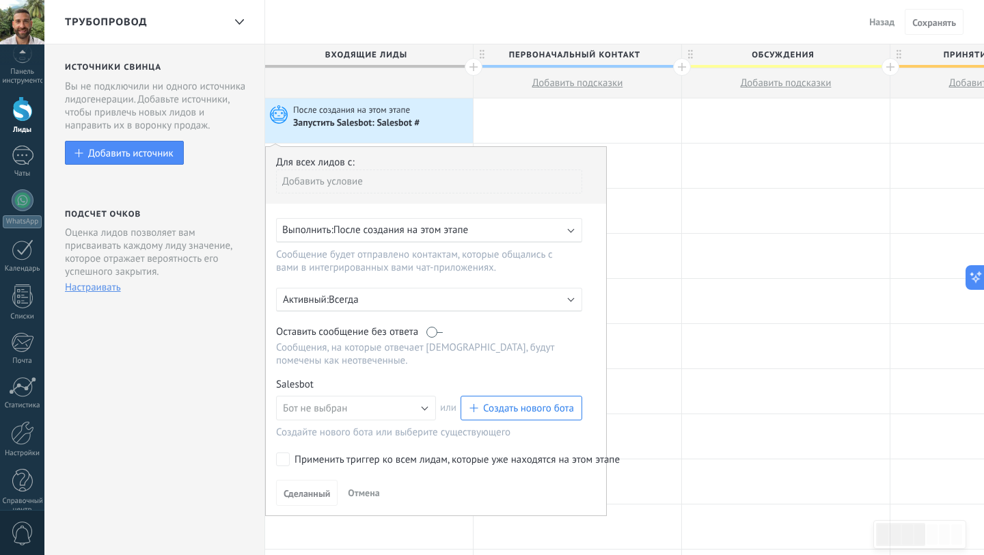
click at [484, 410] on font "Создать нового бота" at bounding box center [528, 408] width 91 height 13
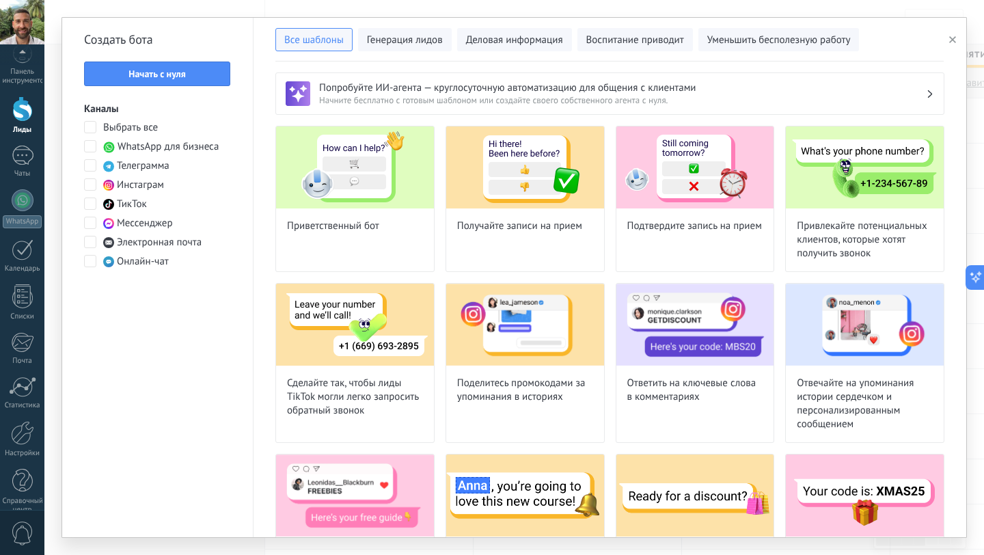
click at [160, 168] on font "Телеграмма" at bounding box center [143, 165] width 53 height 13
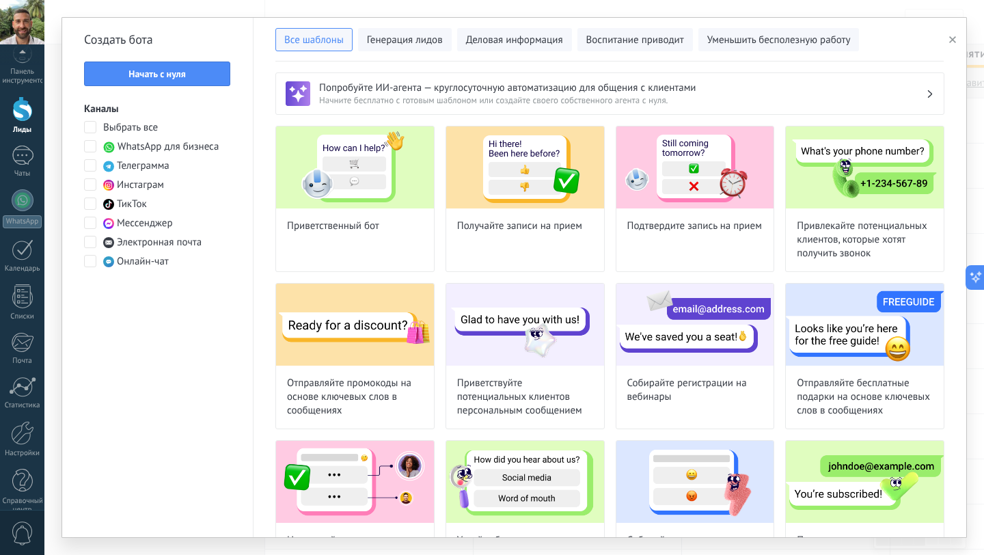
click at [380, 88] on font "Попробуйте ИИ-агента — круглосуточную автоматизацию для общения с клиентами" at bounding box center [507, 87] width 377 height 13
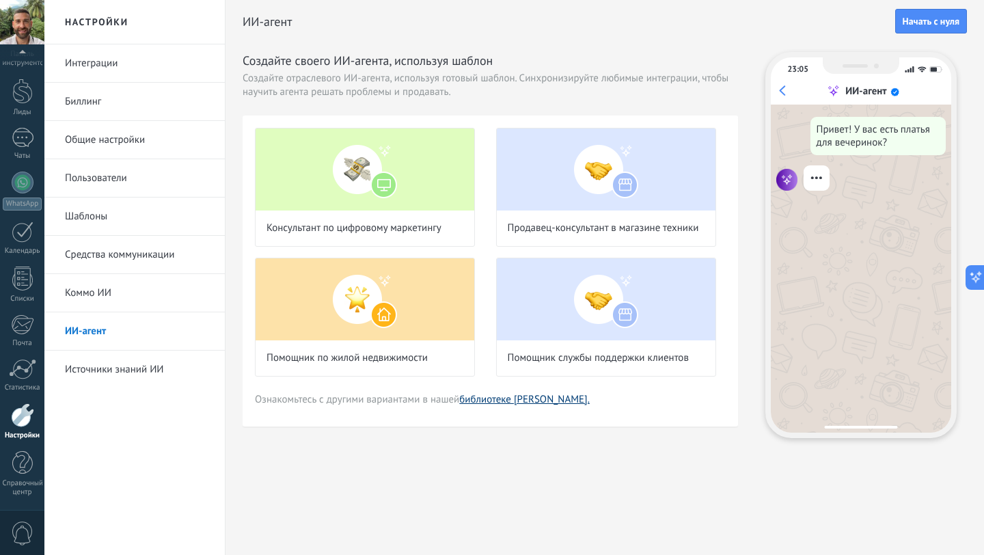
click at [492, 398] on font "библиотеке шаблонов." at bounding box center [524, 399] width 131 height 13
click at [514, 401] on font "библиотеке шаблонов." at bounding box center [524, 399] width 131 height 13
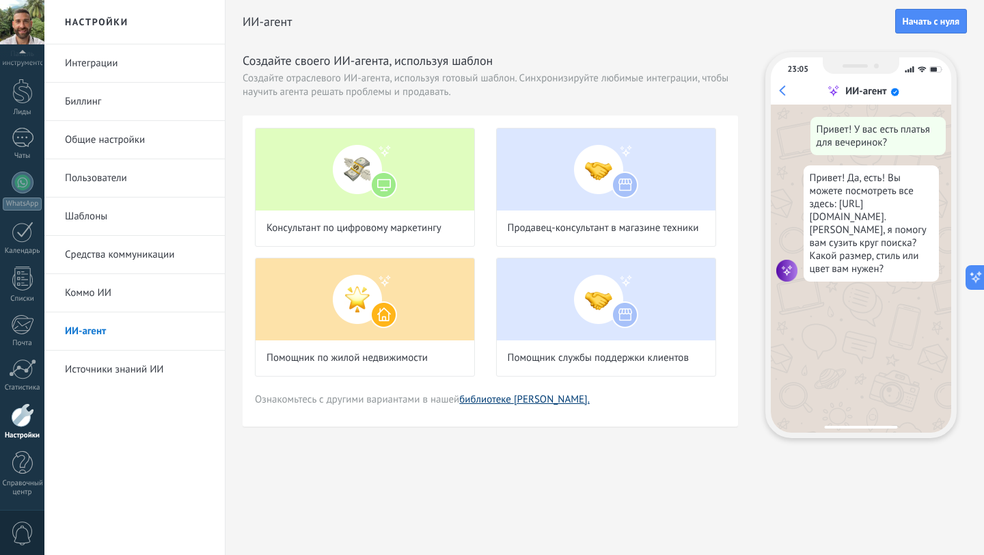
click at [494, 403] on font "библиотеке шаблонов." at bounding box center [524, 399] width 131 height 13
click at [535, 401] on font "библиотеке шаблонов." at bounding box center [524, 399] width 131 height 13
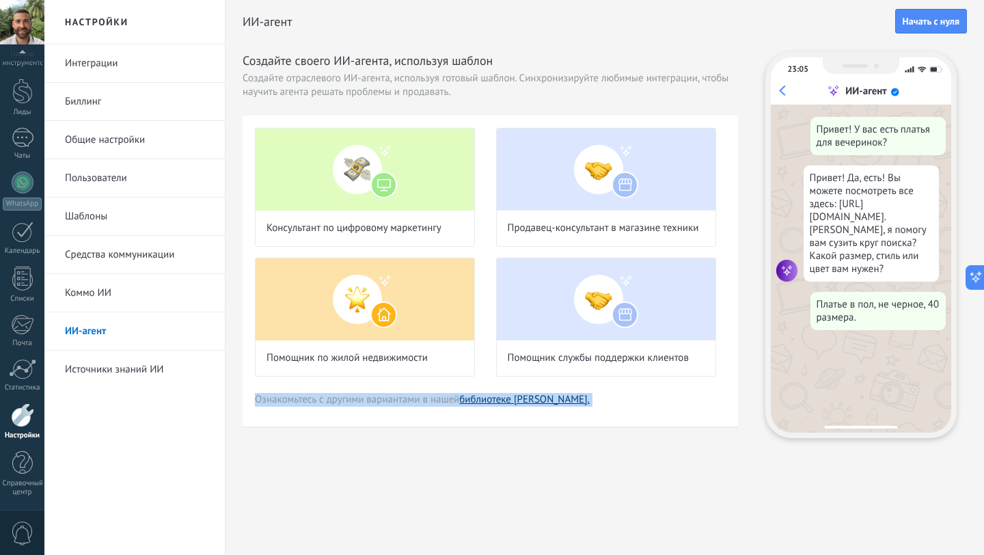
click at [535, 401] on font "библиотеке шаблонов." at bounding box center [524, 399] width 131 height 13
click at [503, 399] on font "библиотеке шаблонов." at bounding box center [524, 399] width 131 height 13
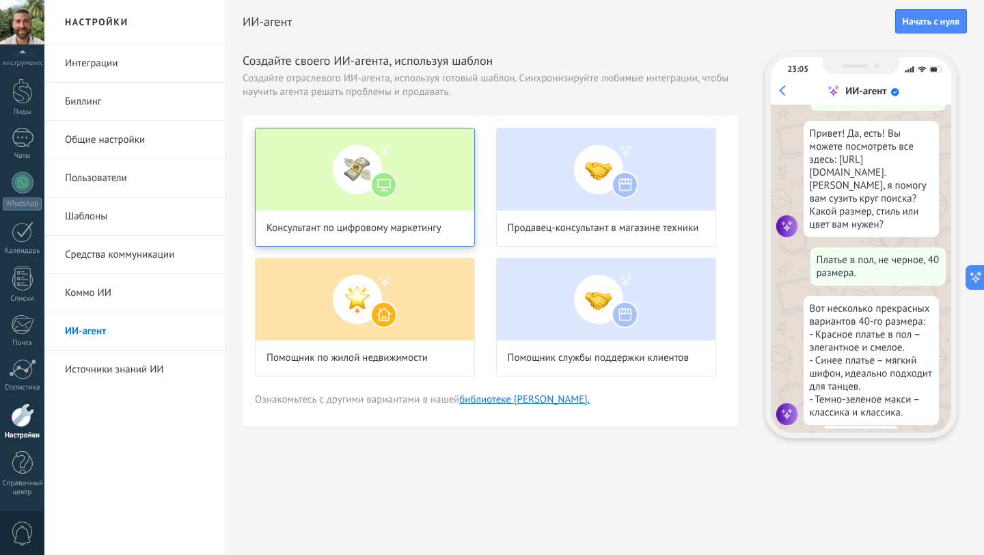
scroll to position [48, 0]
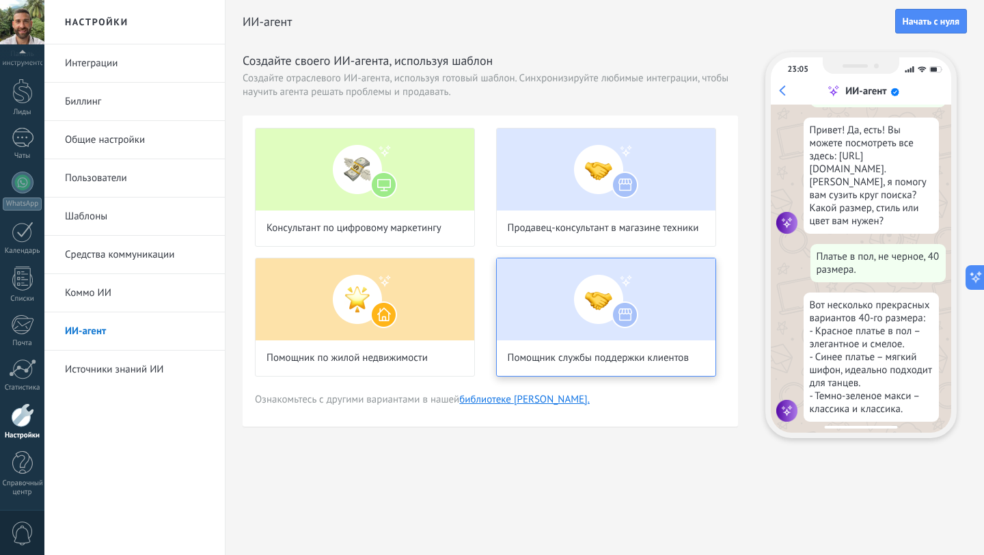
click at [582, 313] on img at bounding box center [606, 299] width 219 height 82
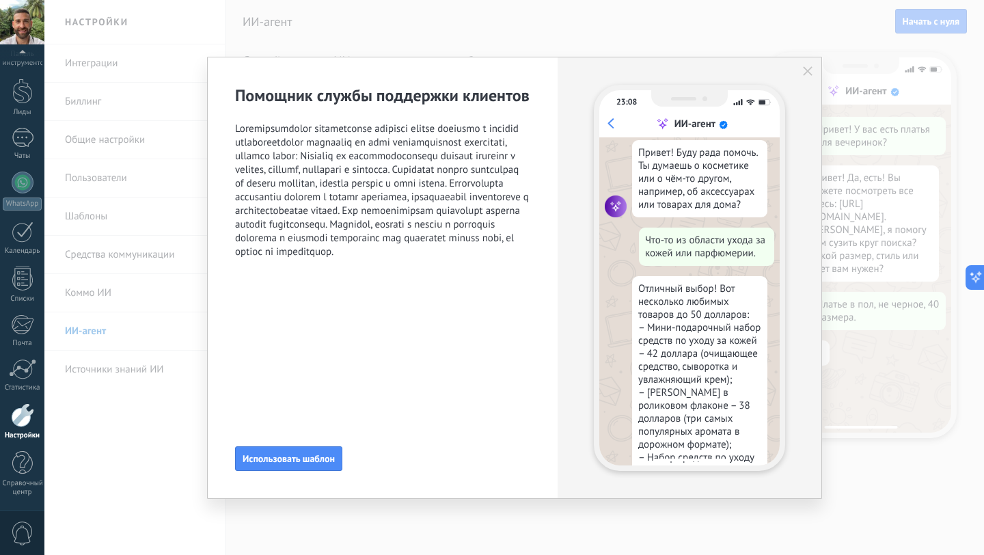
scroll to position [101, 0]
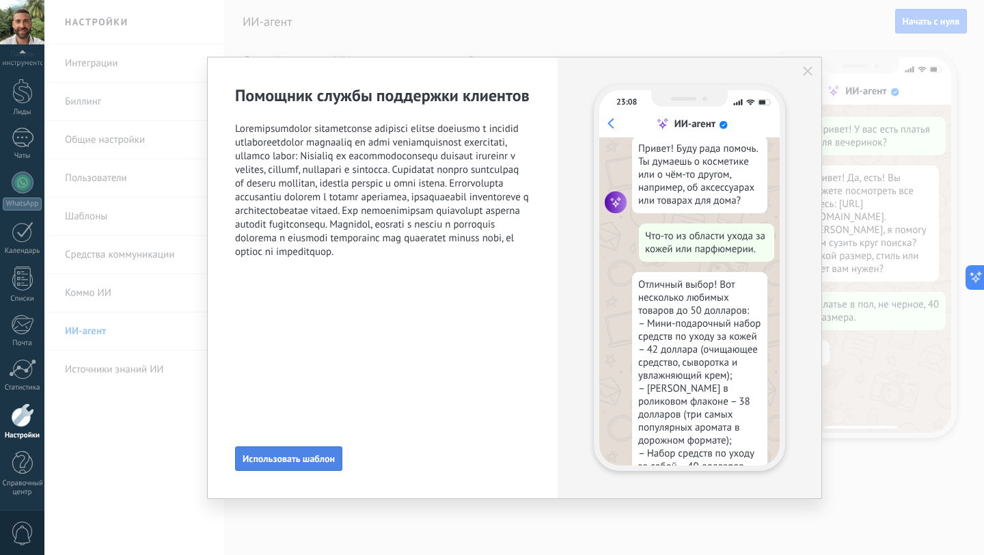
click at [319, 465] on button "Использовать шаблон" at bounding box center [288, 458] width 107 height 25
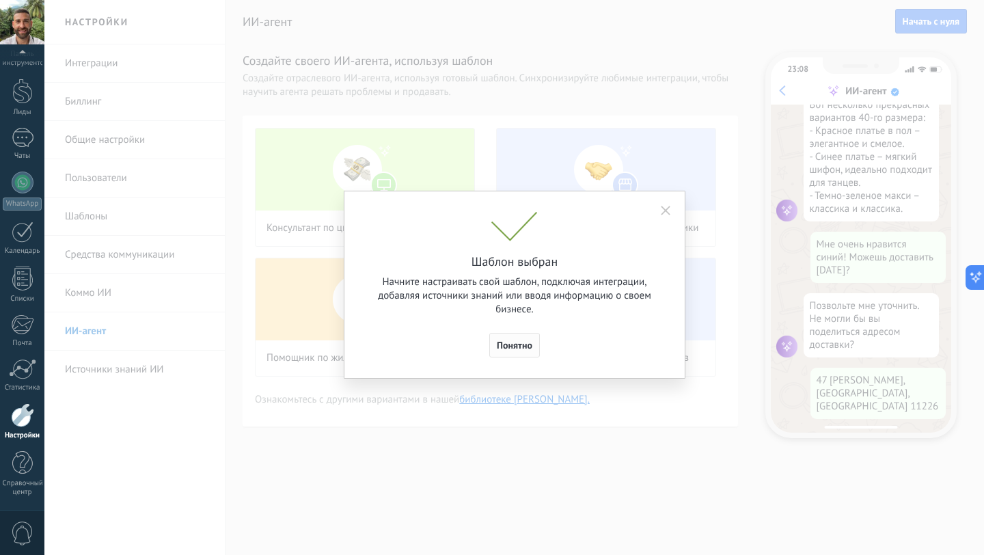
scroll to position [249, 0]
click at [518, 336] on button "Понятно" at bounding box center [515, 345] width 51 height 25
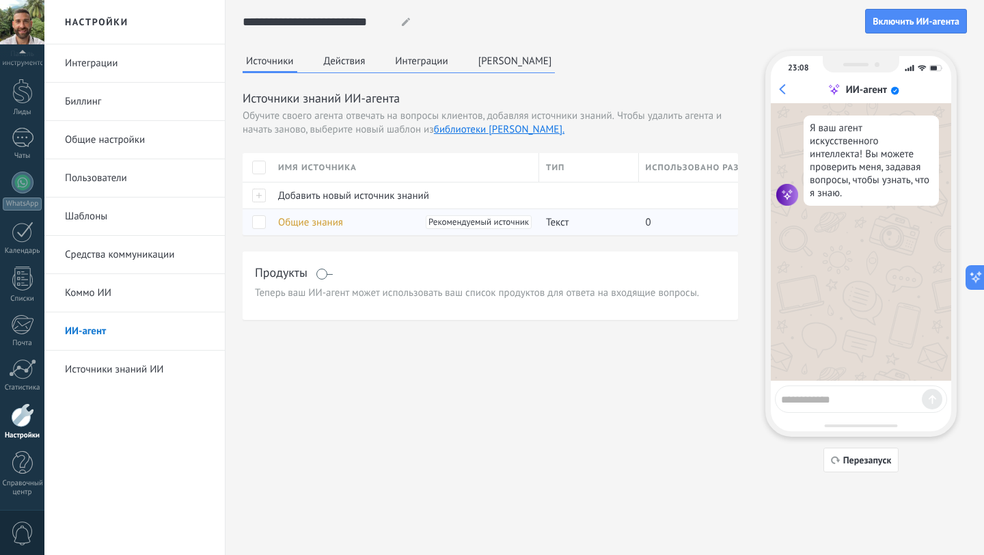
click at [339, 220] on font "Общие знания" at bounding box center [310, 222] width 65 height 13
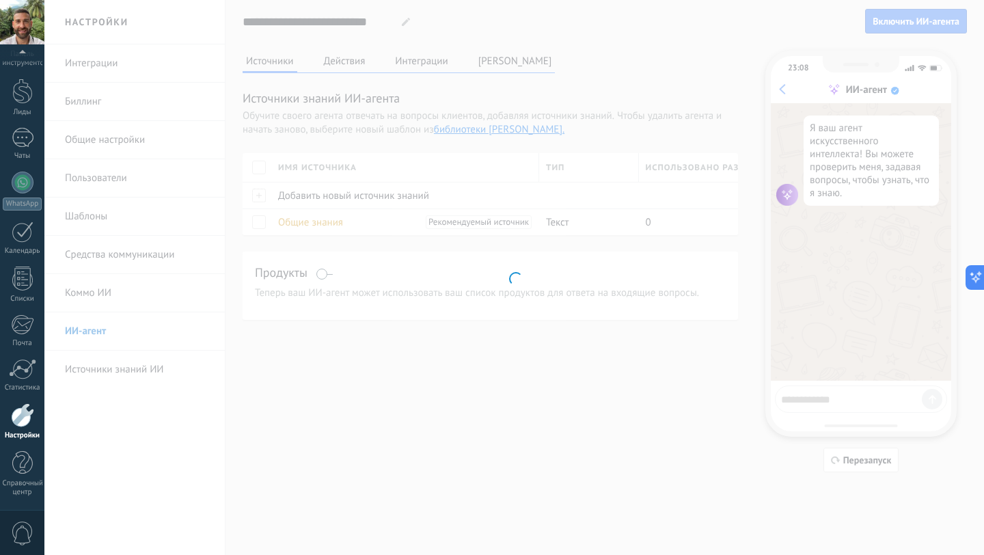
type input "**********"
type textarea "**********"
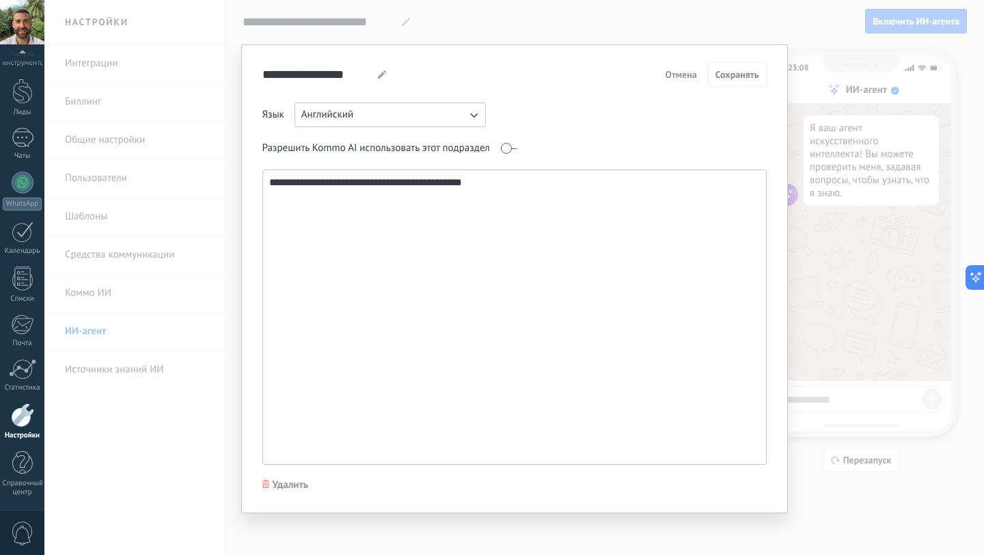
click at [477, 111] on icon "button" at bounding box center [474, 115] width 14 height 14
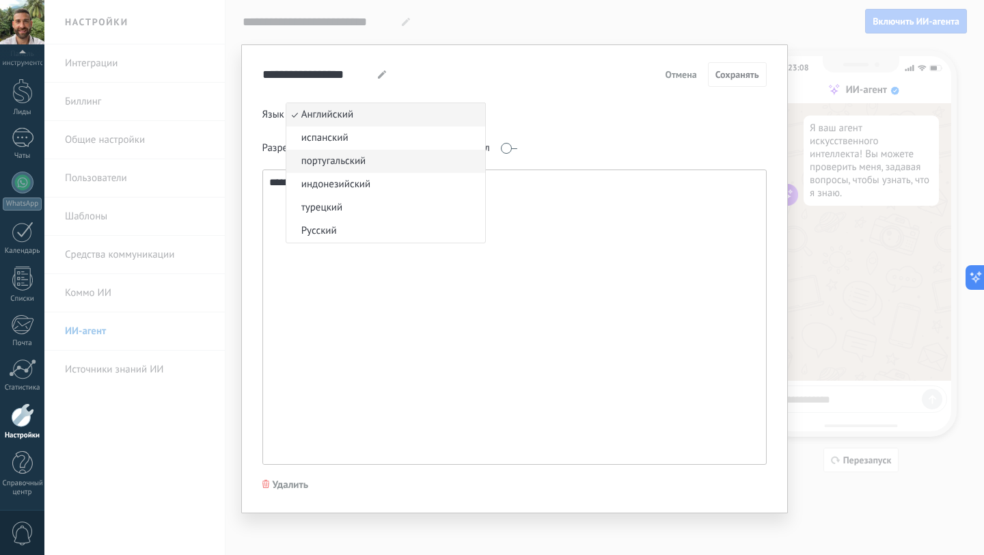
scroll to position [3, 0]
click at [378, 68] on icon at bounding box center [382, 72] width 8 height 8
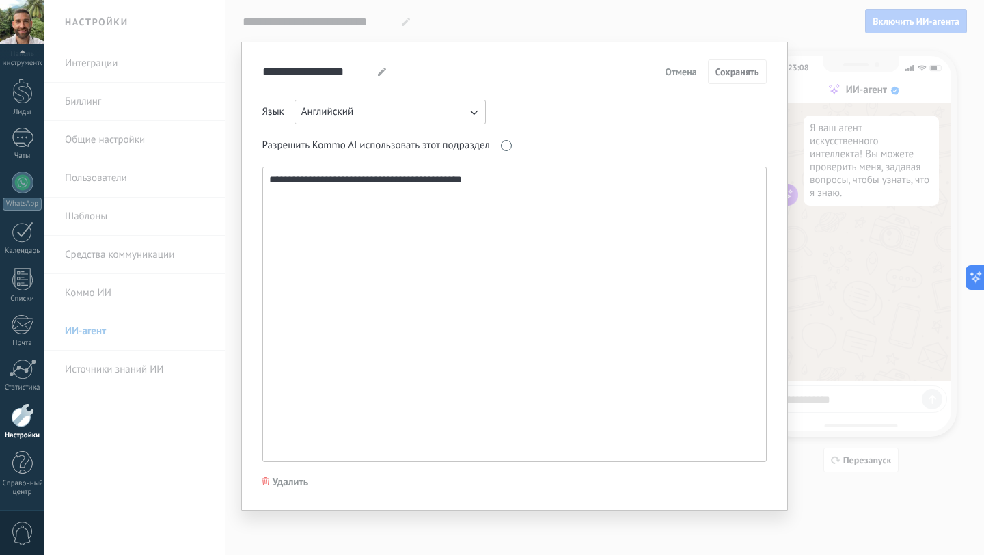
click at [378, 68] on icon at bounding box center [382, 72] width 8 height 8
click at [474, 113] on icon "button" at bounding box center [474, 112] width 14 height 14
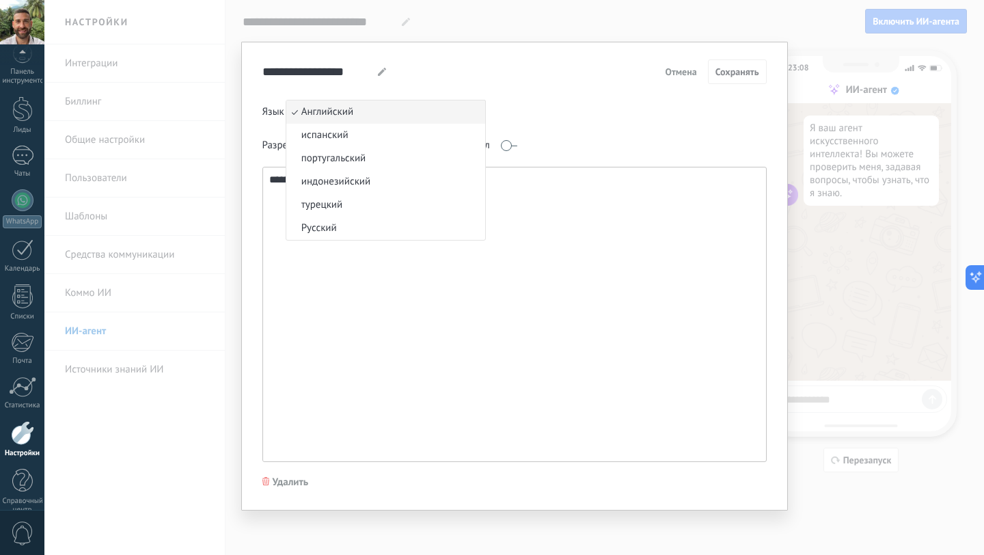
scroll to position [31, 0]
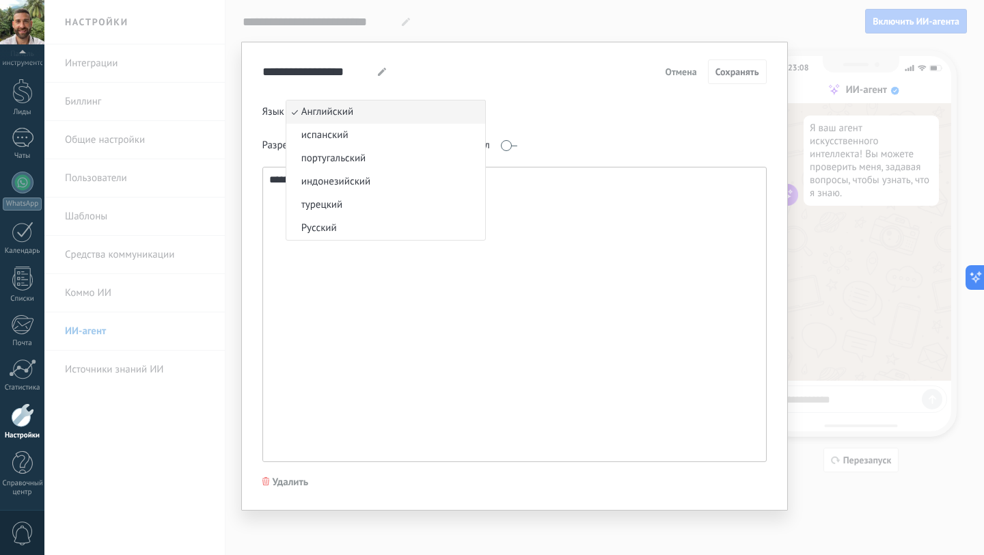
click at [680, 70] on font "Отмена" at bounding box center [680, 72] width 31 height 12
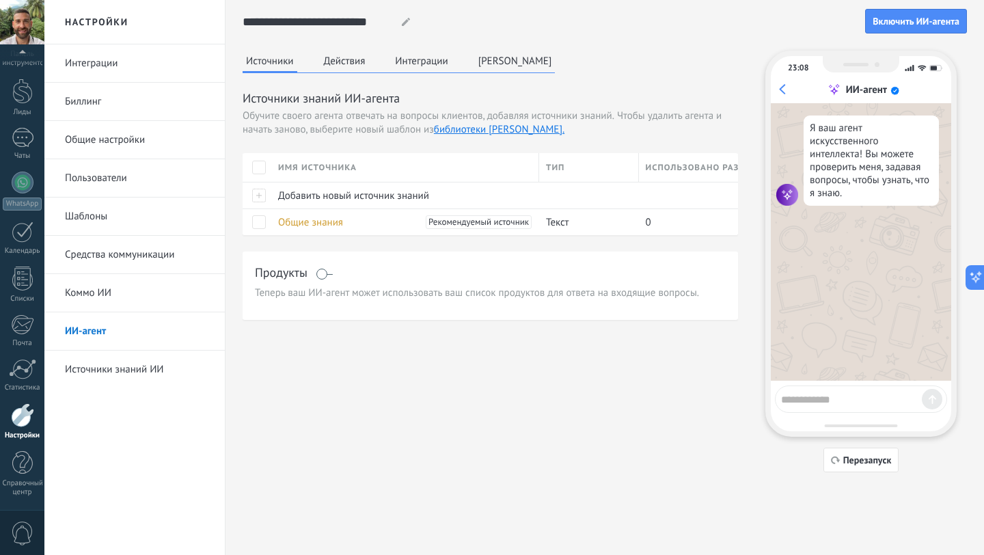
scroll to position [0, 0]
click at [404, 18] on icon at bounding box center [406, 22] width 8 height 8
click at [347, 338] on div "Источники Действия Интеграции Персона Источники знаний ИИ-агента Обучите своего…" at bounding box center [605, 262] width 725 height 422
click at [105, 366] on font "Источники знаний ИИ" at bounding box center [114, 369] width 99 height 13
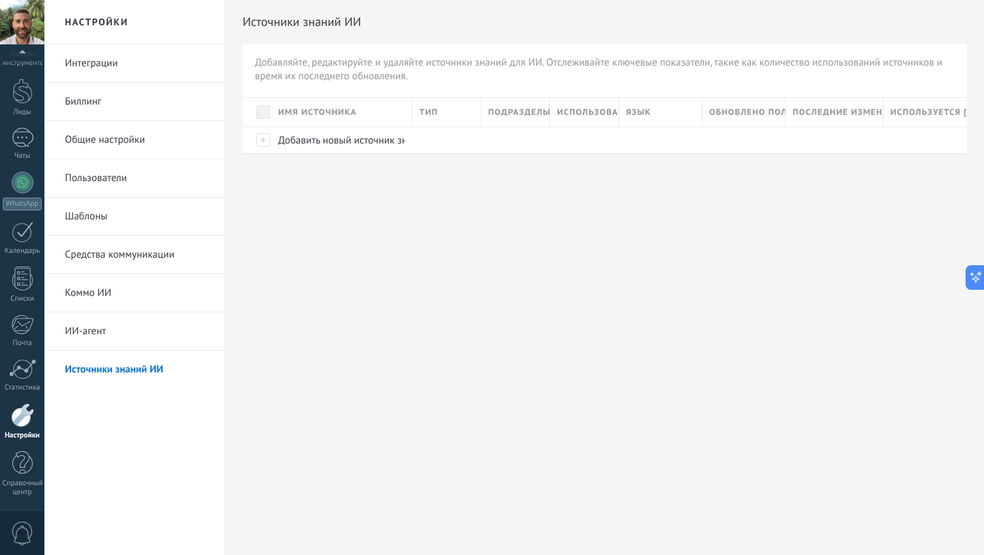
click at [91, 330] on font "ИИ-агент" at bounding box center [85, 331] width 41 height 13
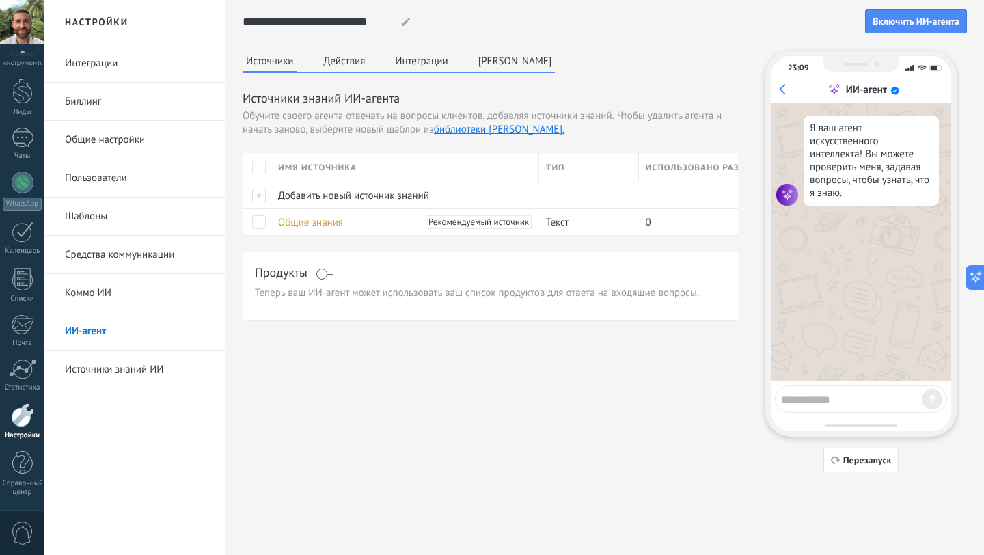
click at [96, 293] on font "Коммо ИИ" at bounding box center [88, 292] width 46 height 13
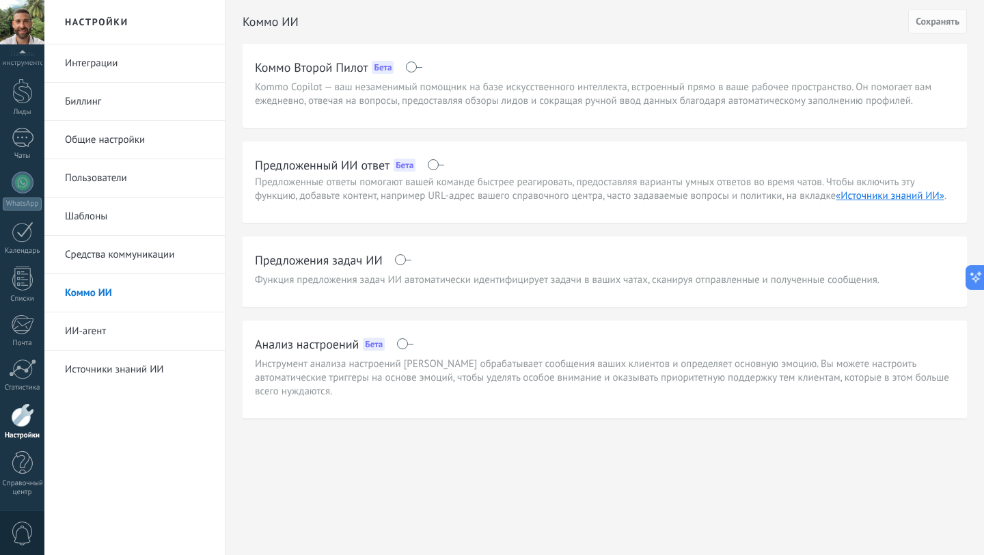
click at [104, 248] on font "Средства коммуникации" at bounding box center [119, 254] width 109 height 13
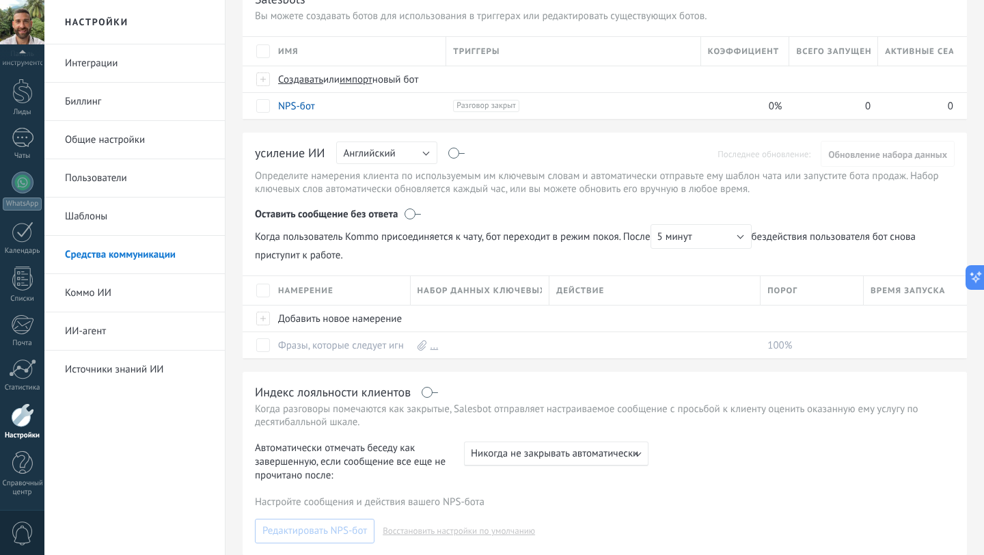
scroll to position [113, 0]
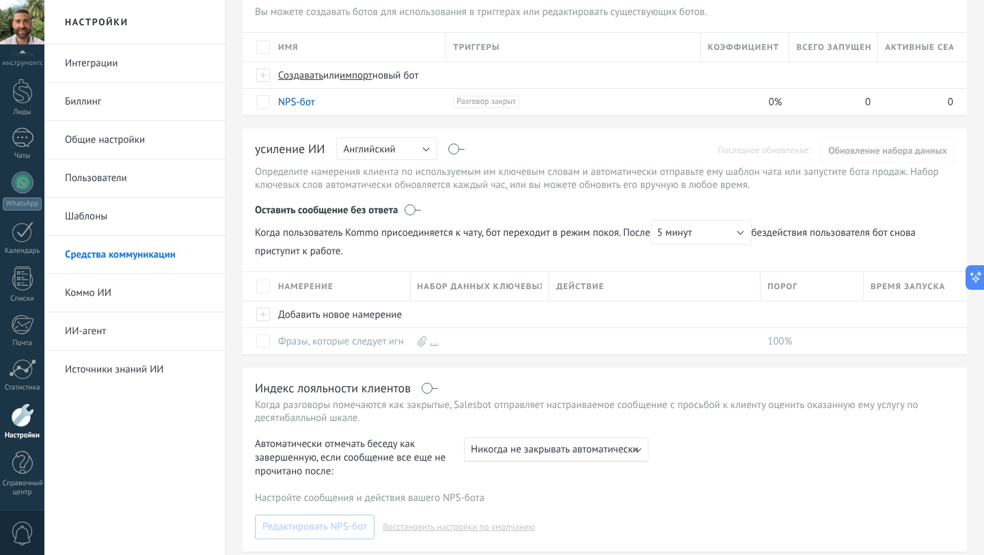
click at [97, 221] on font "Шаблоны" at bounding box center [86, 216] width 42 height 13
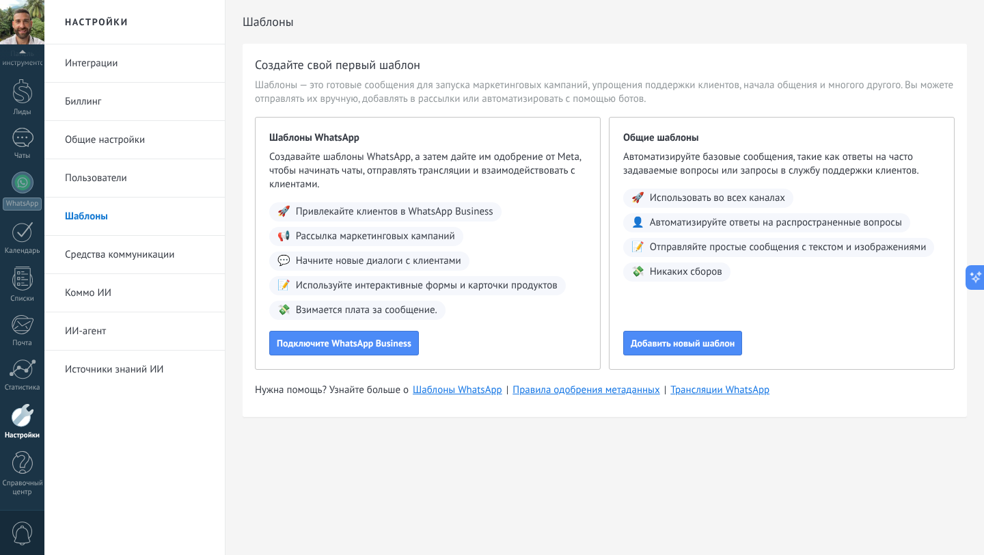
click at [101, 178] on font "Пользователи" at bounding box center [96, 178] width 62 height 13
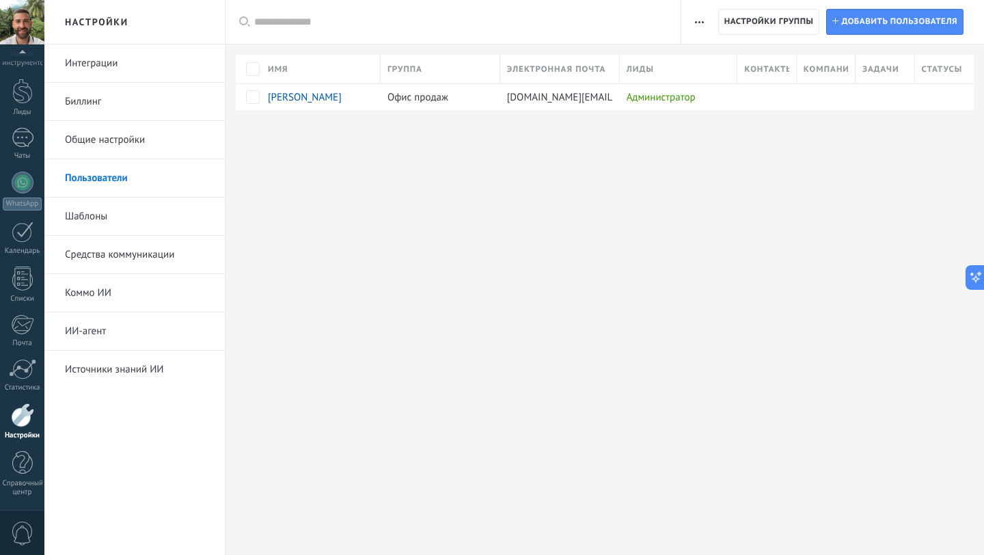
click at [91, 101] on font "Биллинг" at bounding box center [83, 101] width 36 height 13
click at [95, 99] on font "Биллинг" at bounding box center [83, 101] width 36 height 13
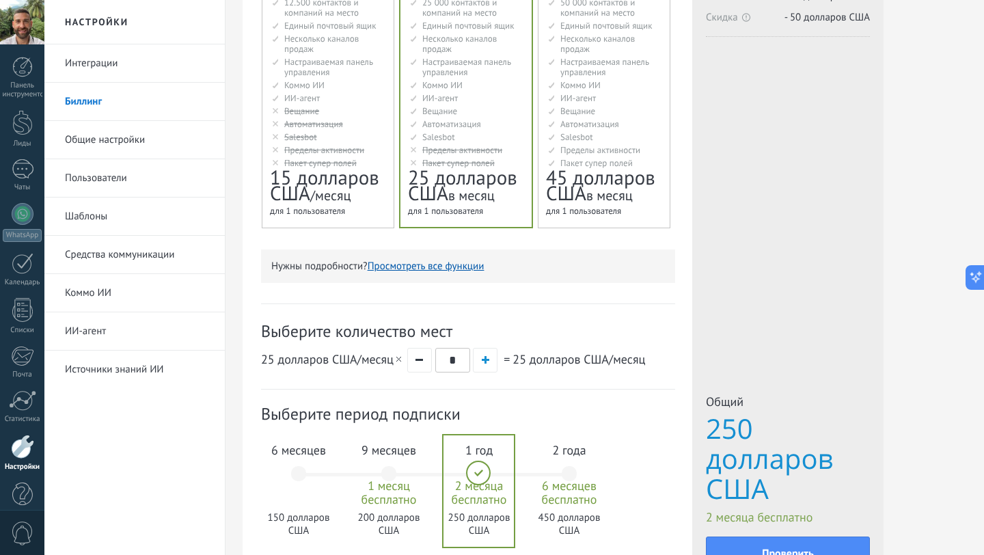
scroll to position [336, 0]
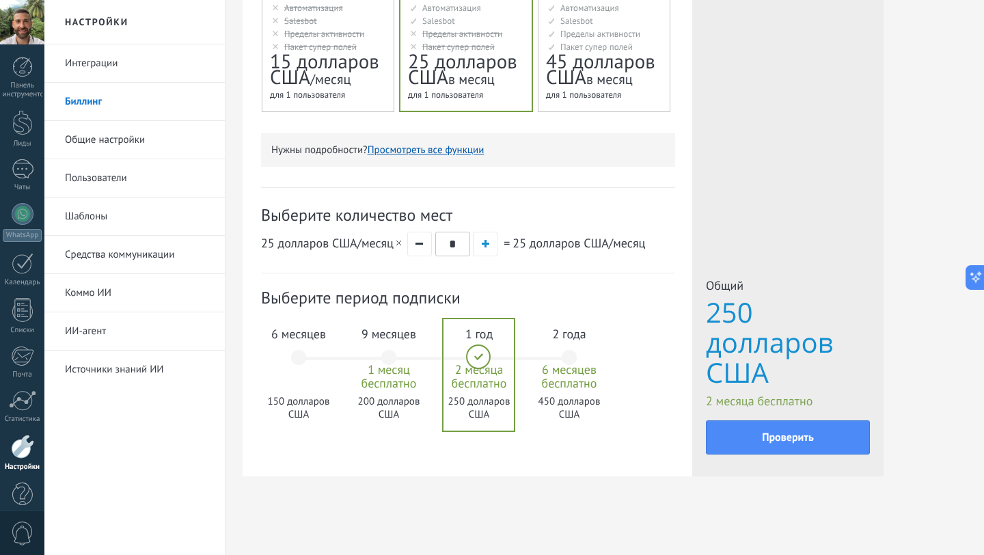
click at [308, 333] on font "6 месяцев" at bounding box center [298, 334] width 55 height 16
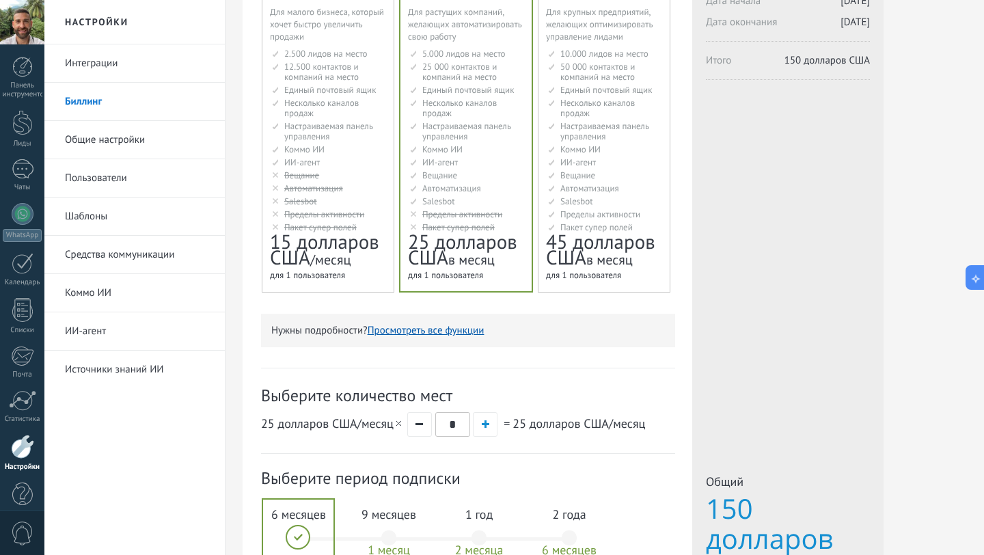
scroll to position [0, 0]
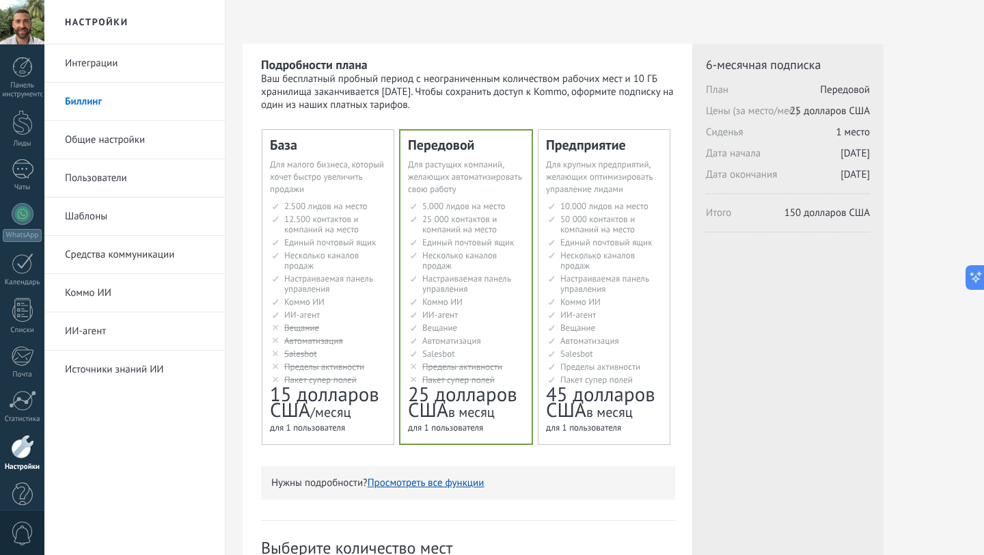
click at [431, 319] on font "ИИ-агент" at bounding box center [441, 315] width 36 height 12
